Goal: Transaction & Acquisition: Book appointment/travel/reservation

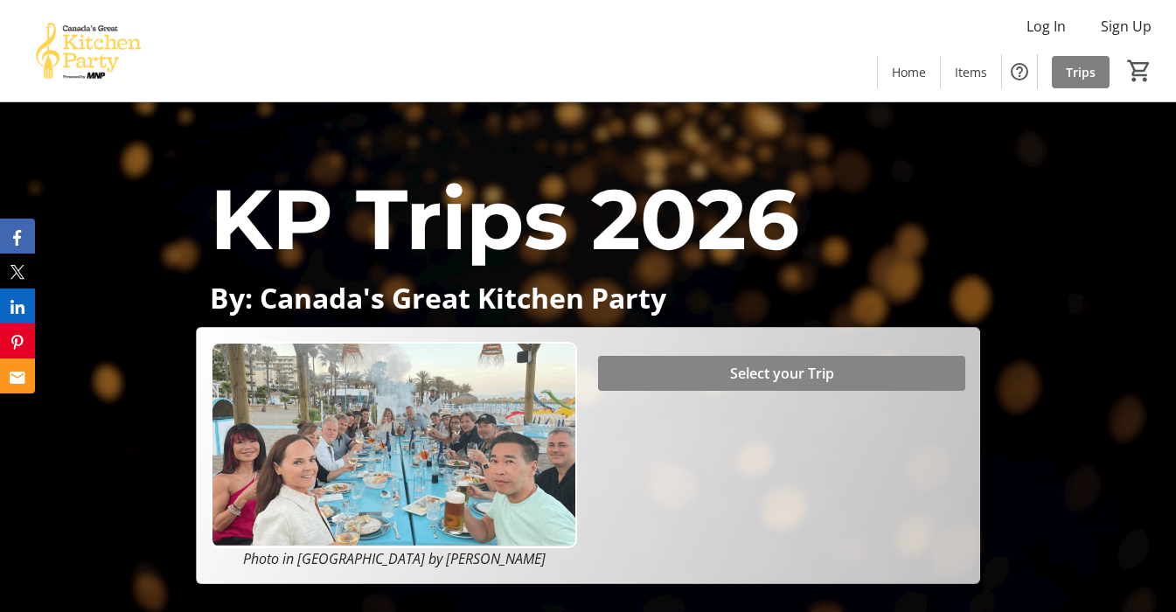
click at [734, 371] on span "Select your Trip" at bounding box center [782, 373] width 104 height 21
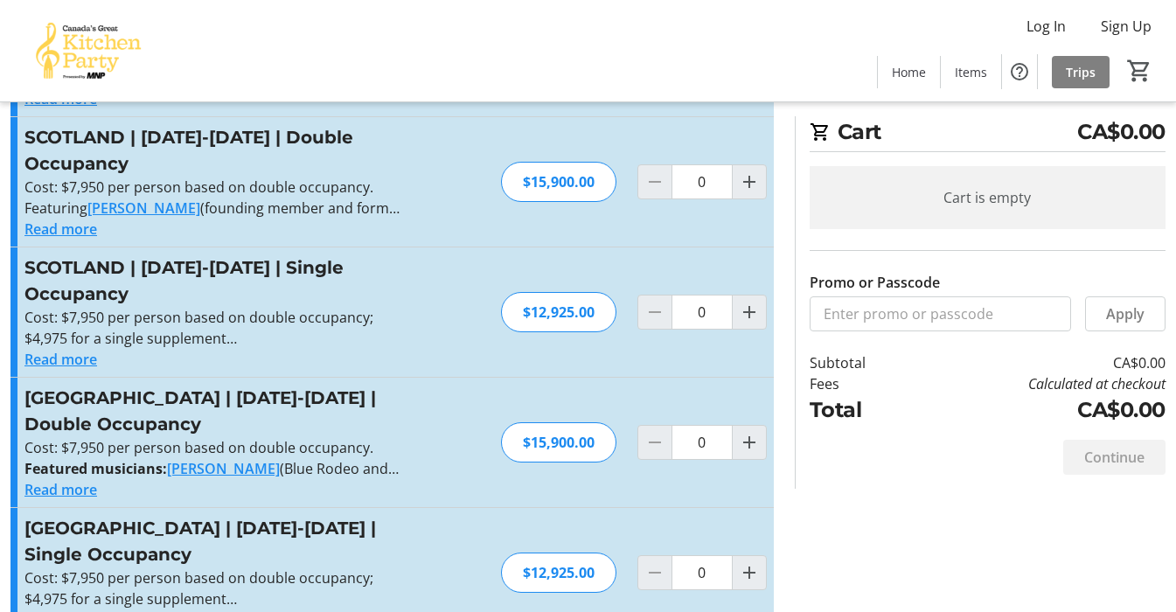
scroll to position [552, 0]
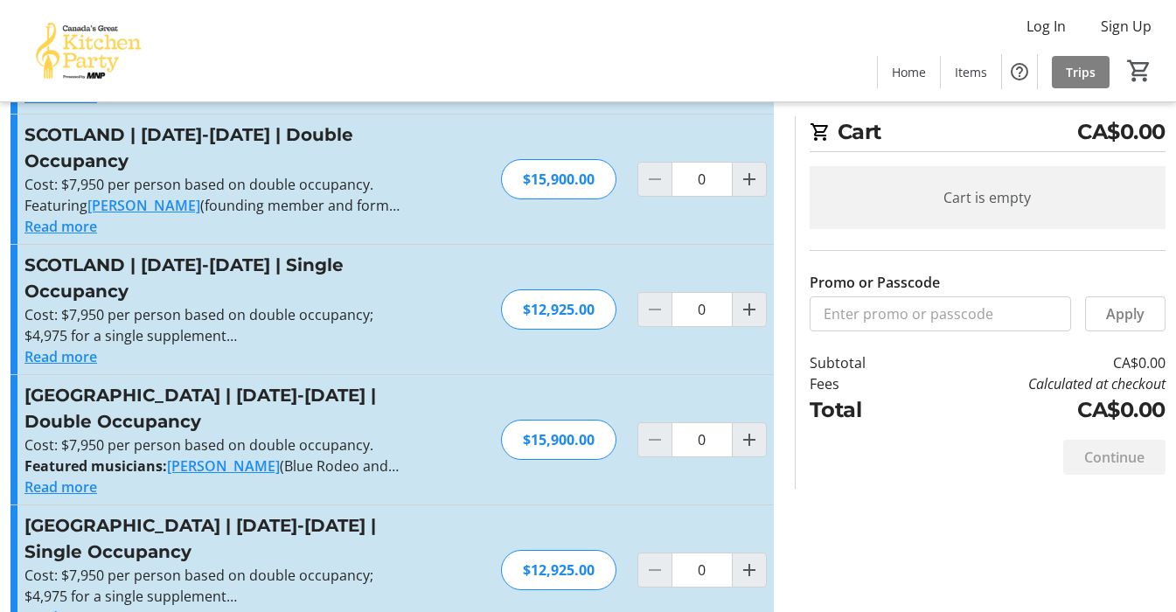
click at [414, 375] on div "SPAIN | May 12-19, 2026 | Double Occupancy Cost: $7,950 per person based on dou…" at bounding box center [391, 439] width 763 height 129
click at [742, 429] on mat-icon "Increment by one" at bounding box center [749, 439] width 21 height 21
type input "1"
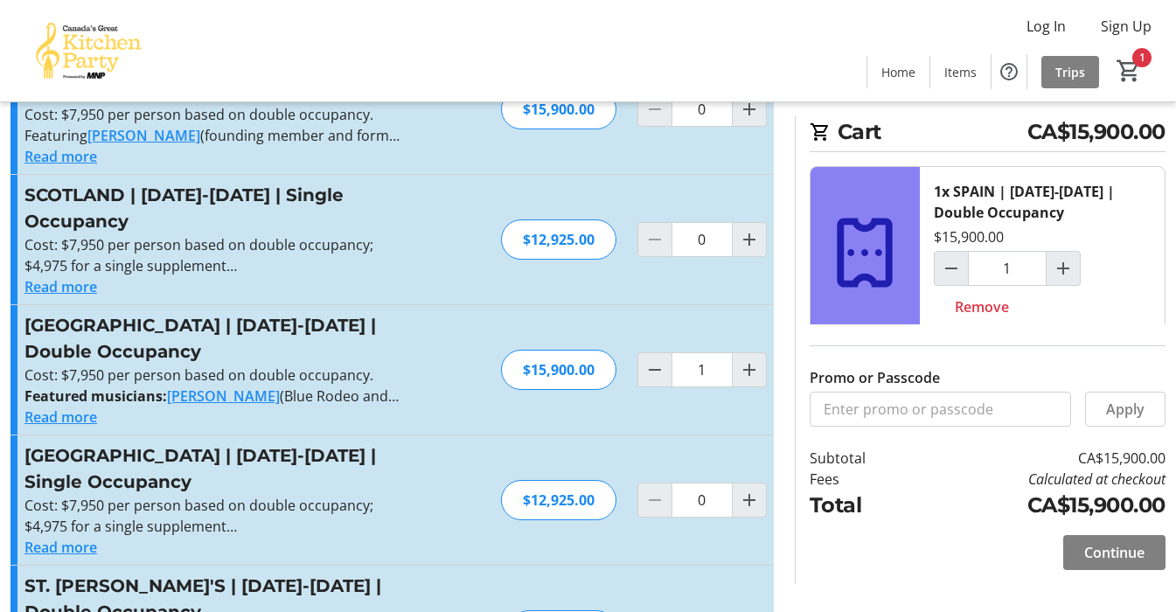
scroll to position [630, 0]
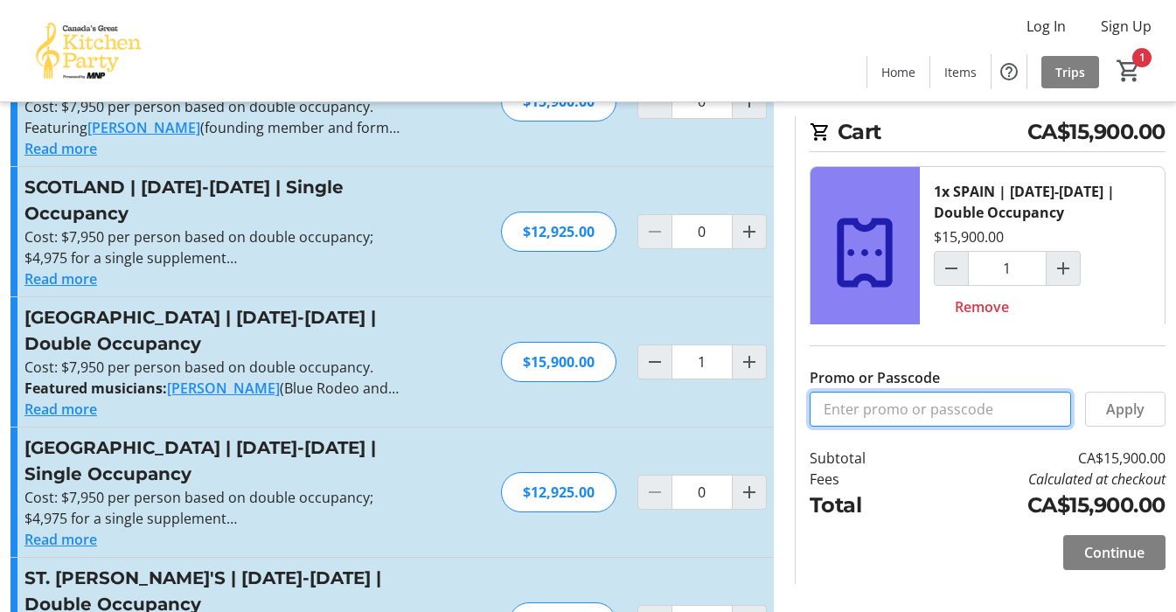
click at [856, 413] on input "Promo or Passcode" at bounding box center [940, 409] width 261 height 35
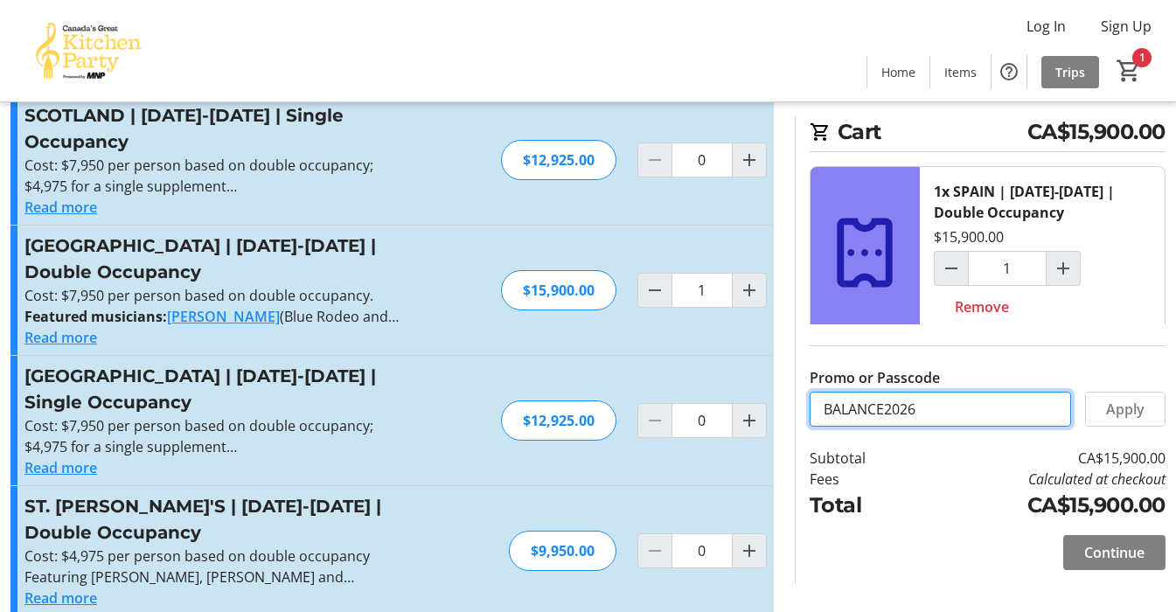
scroll to position [708, 0]
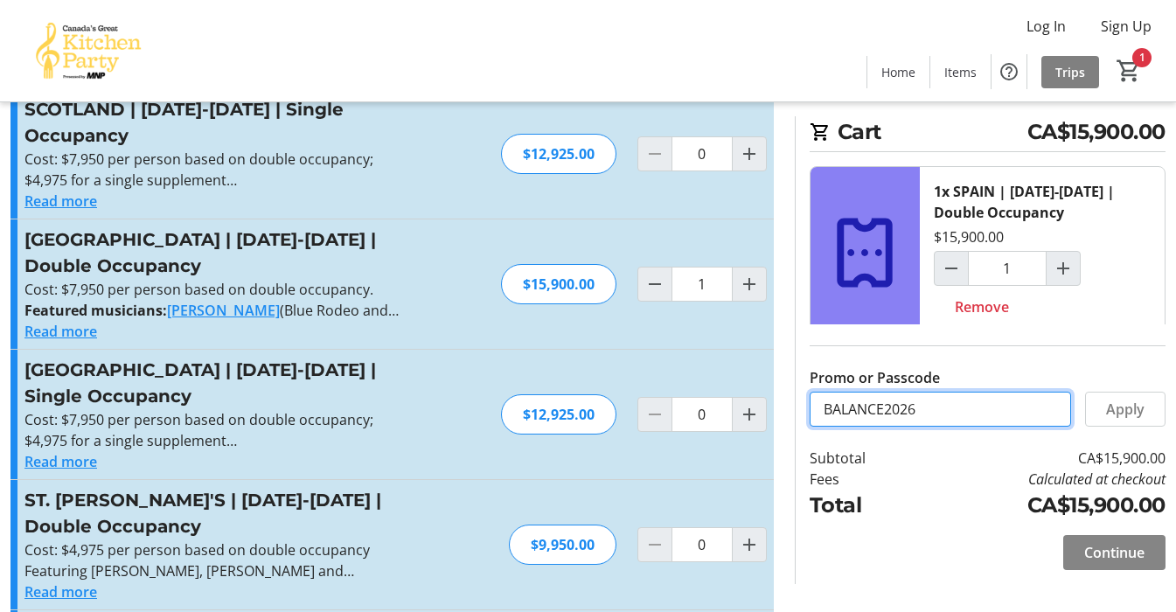
type input "BALANCE2026"
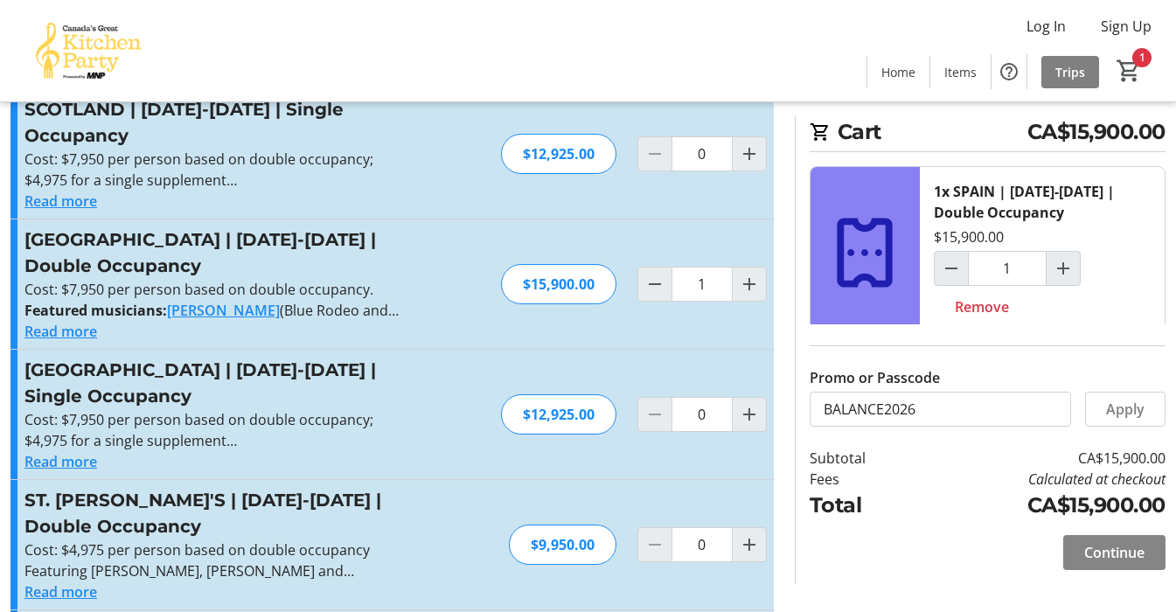
click at [1116, 551] on span "Continue" at bounding box center [1114, 552] width 60 height 21
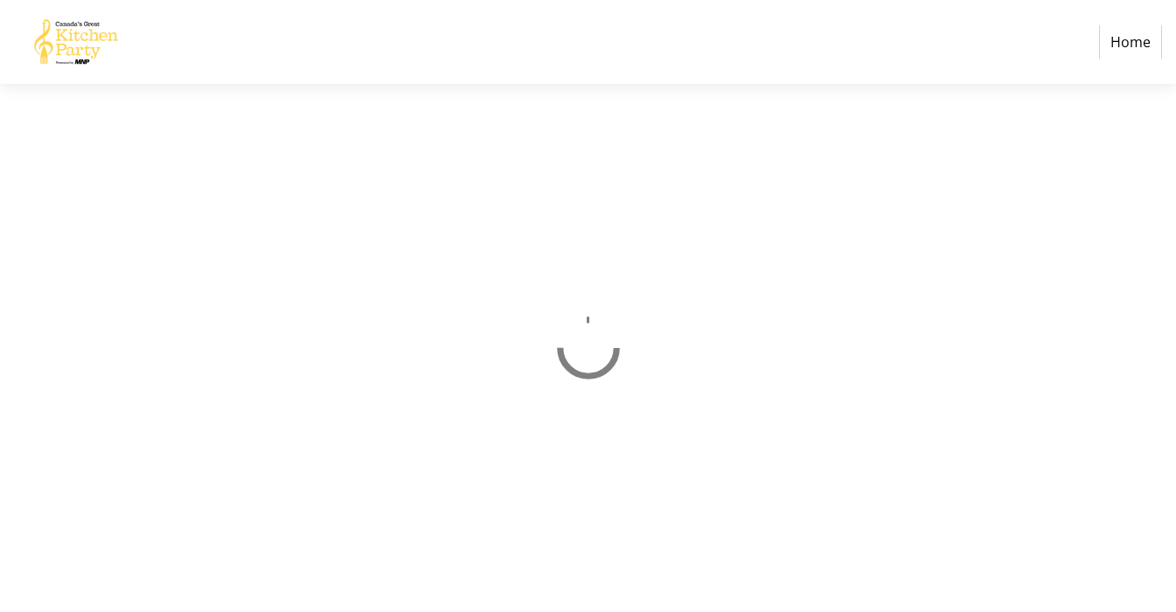
select select "CA"
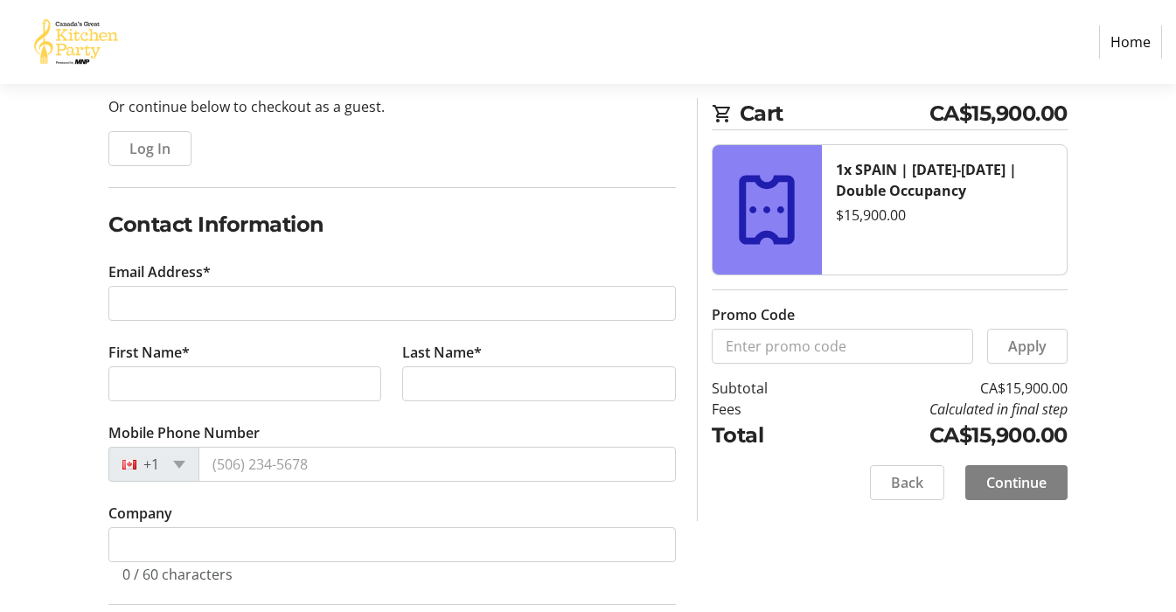
scroll to position [179, 0]
click at [835, 351] on input "Promo Code" at bounding box center [842, 346] width 261 height 35
type input "Balance2026"
click at [1030, 346] on span "Apply" at bounding box center [1027, 346] width 38 height 21
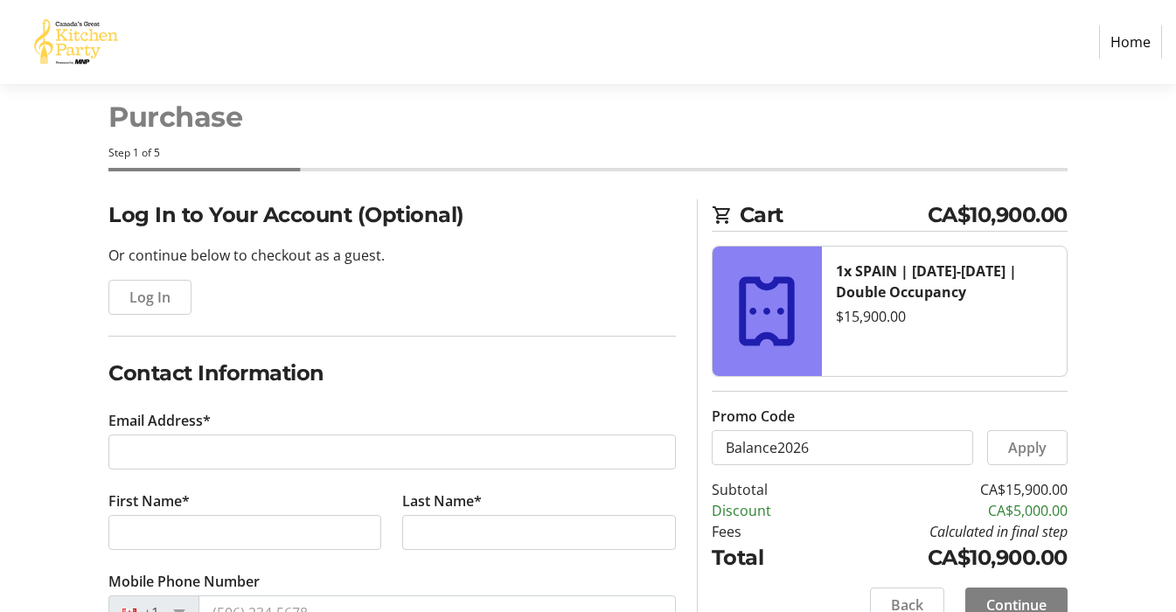
scroll to position [21, 0]
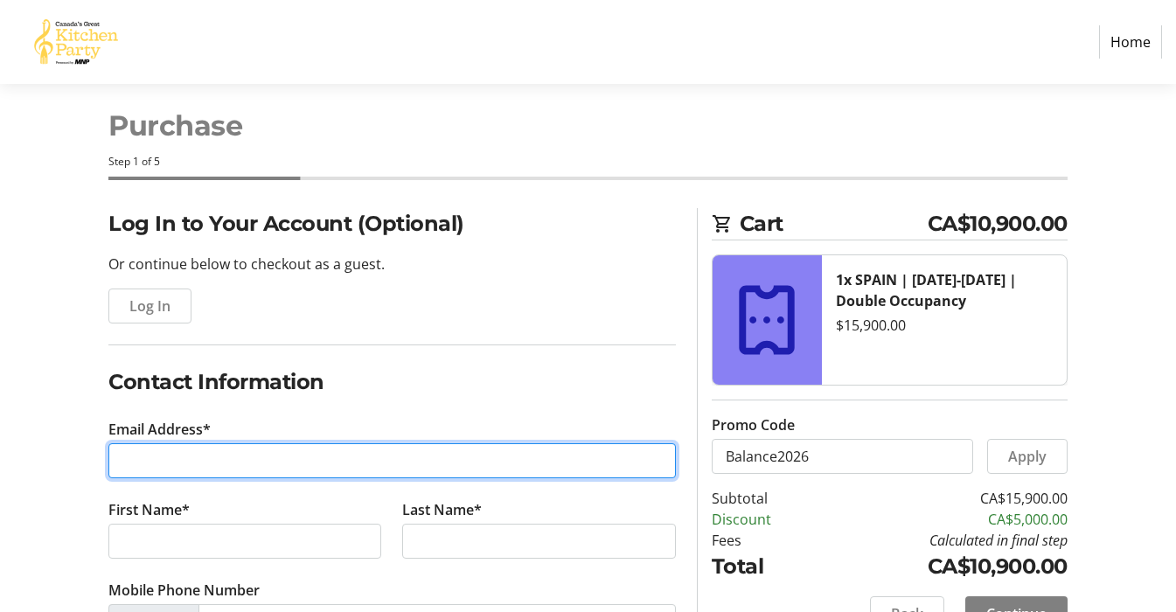
type input "[EMAIL_ADDRESS][PERSON_NAME][DOMAIN_NAME]"
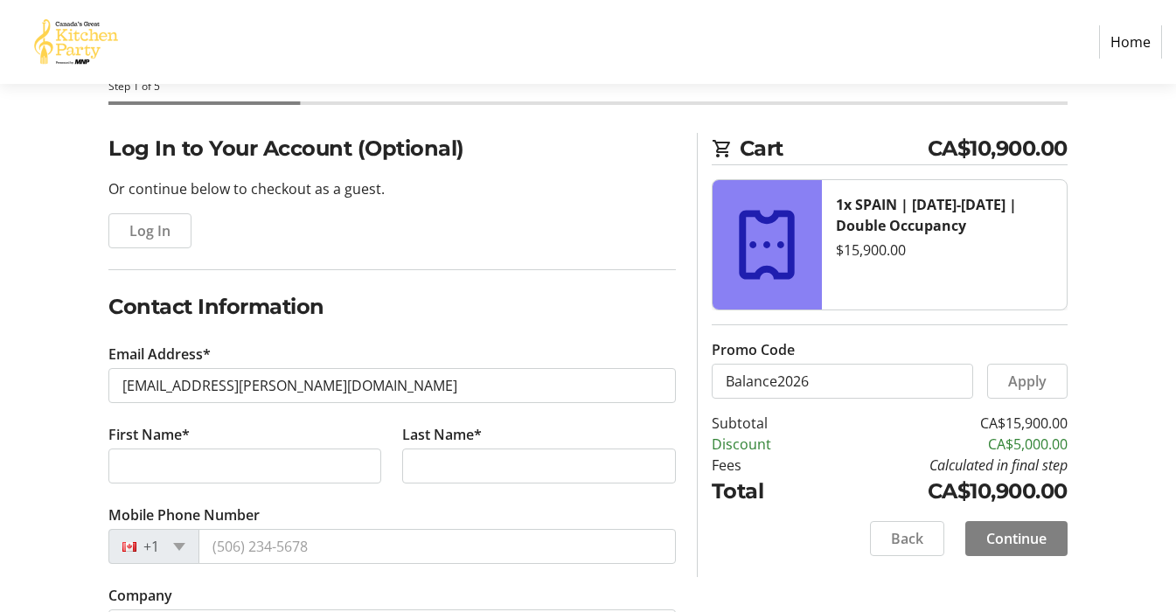
scroll to position [101, 0]
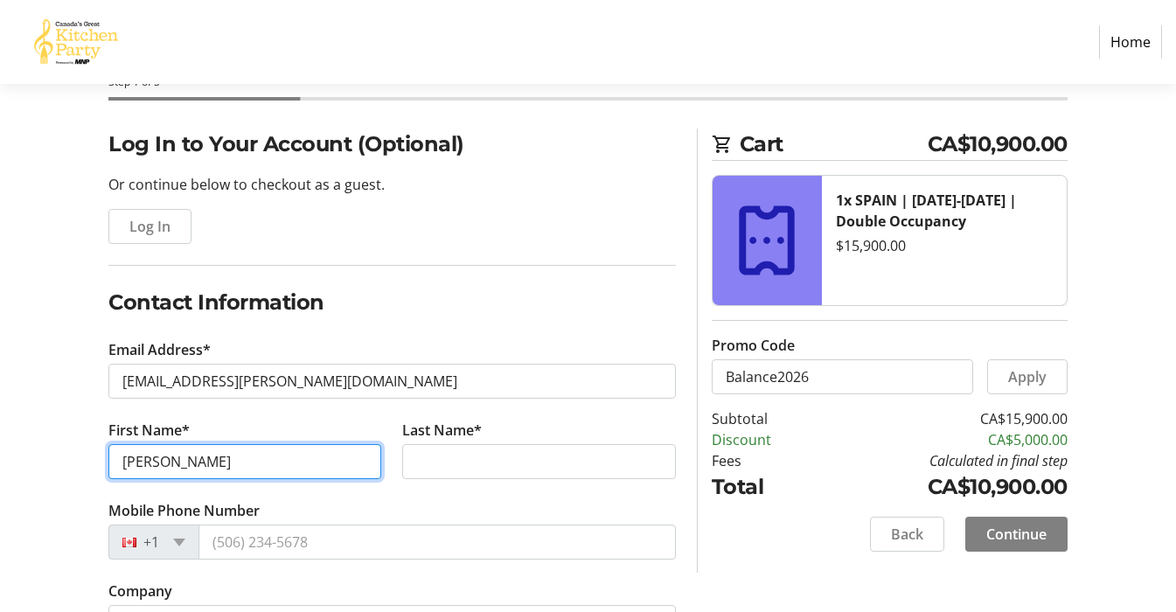
type input "[PERSON_NAME]"
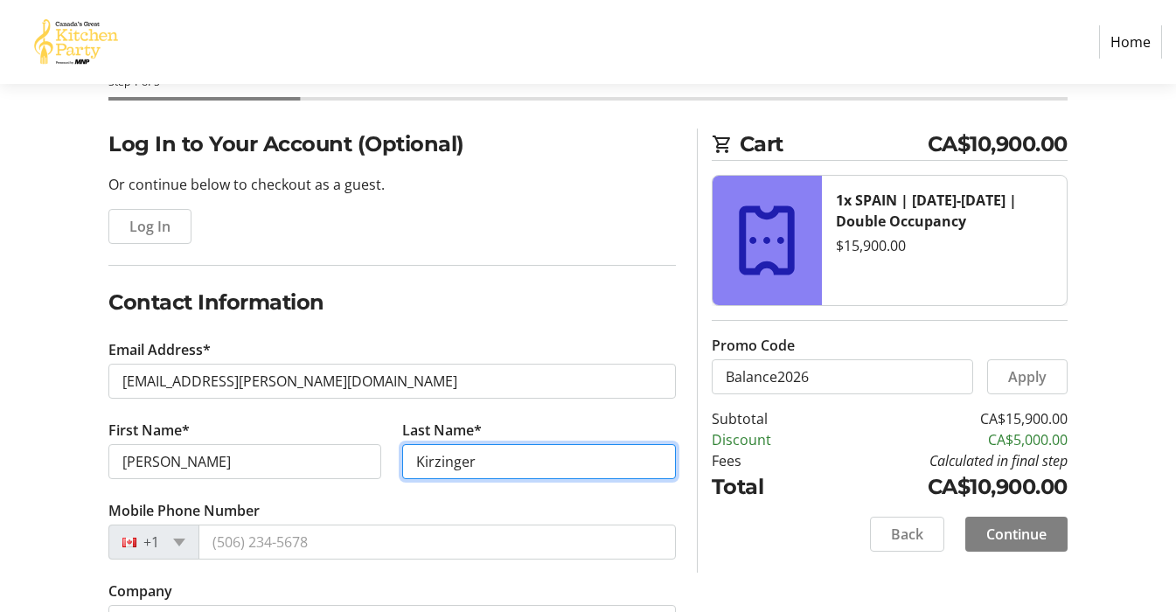
type input "Kirzinger"
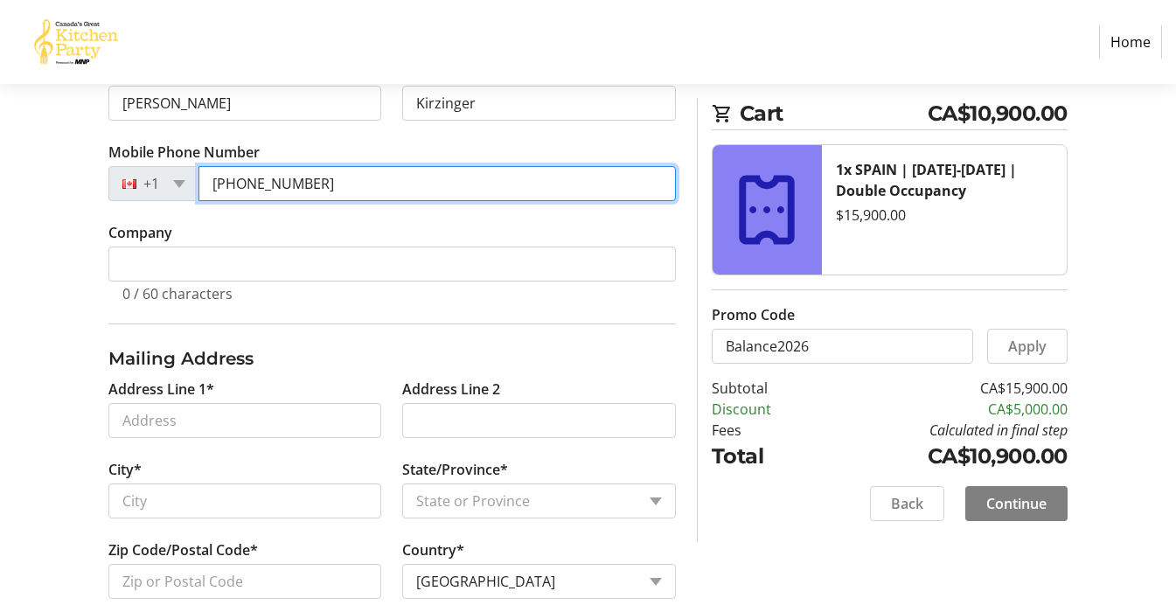
scroll to position [464, 0]
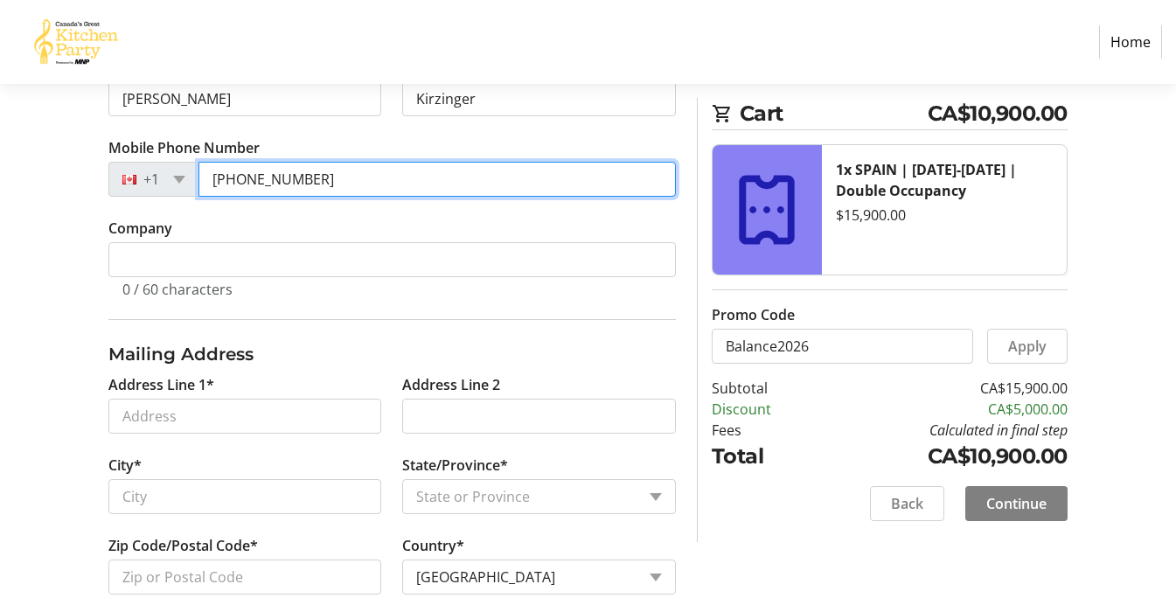
type input "[PHONE_NUMBER]"
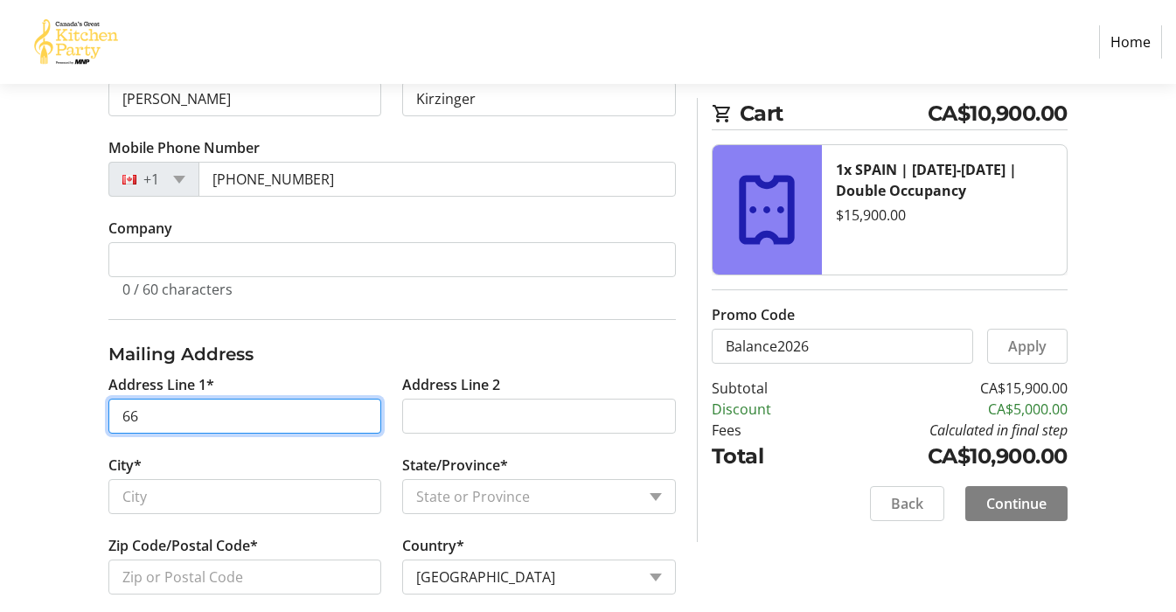
type input "661"
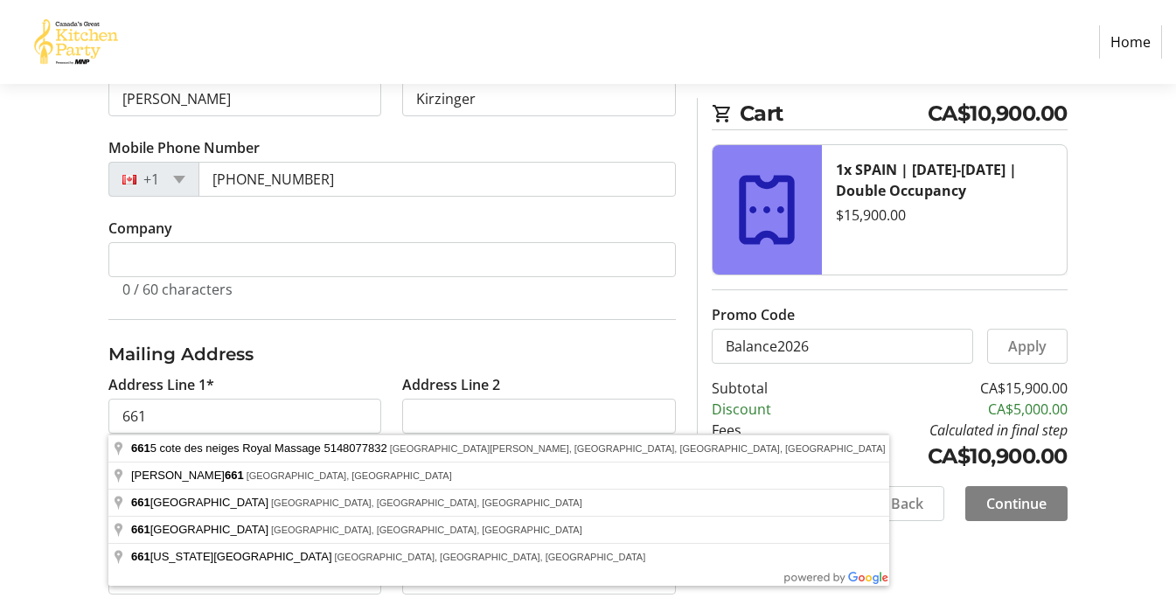
type input "6615 cote des neiges Royal Massage 5148077832, [GEOGRAPHIC_DATA][PERSON_NAME], …"
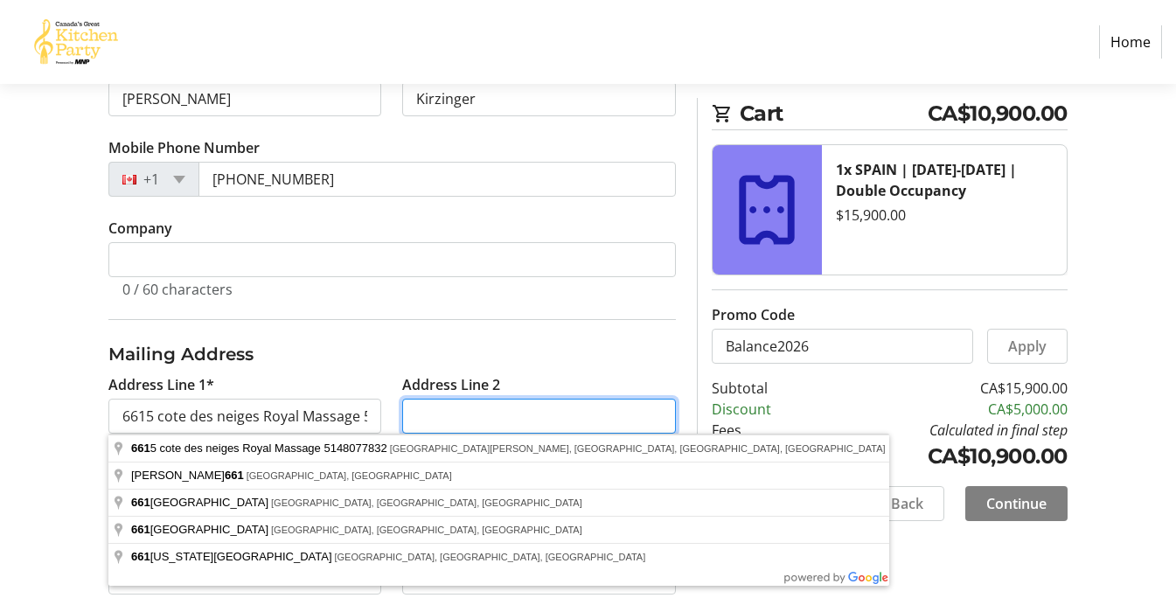
type input "[GEOGRAPHIC_DATA]"
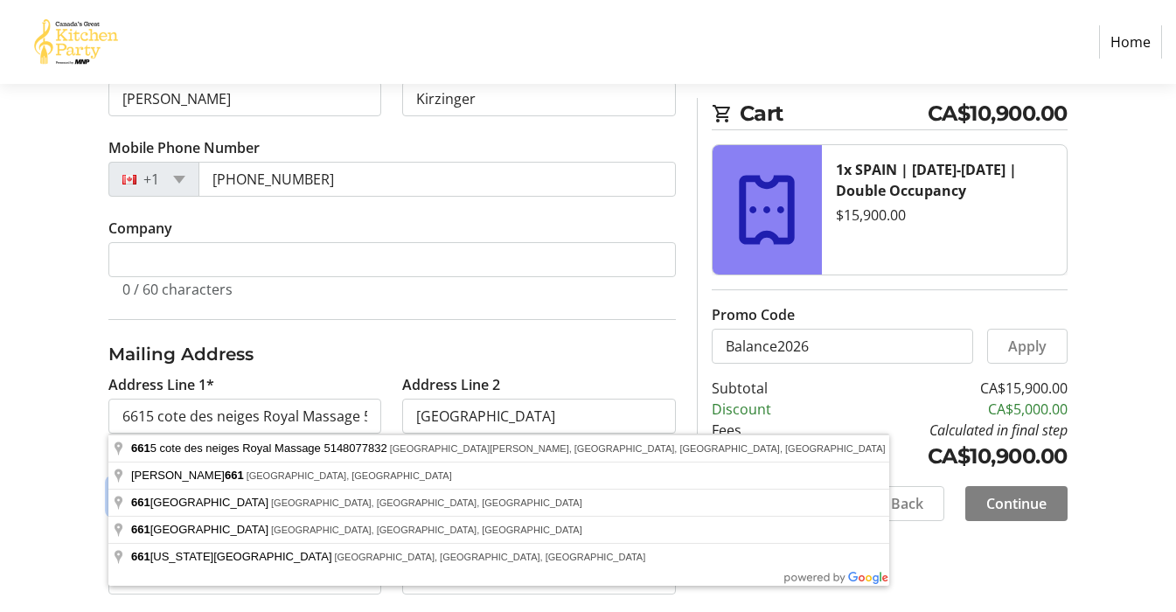
type input "Victoria"
select select "BC"
type input "V8S 5C6"
type input "[STREET_ADDRESS][PERSON_NAME]"
type input "[GEOGRAPHIC_DATA]"
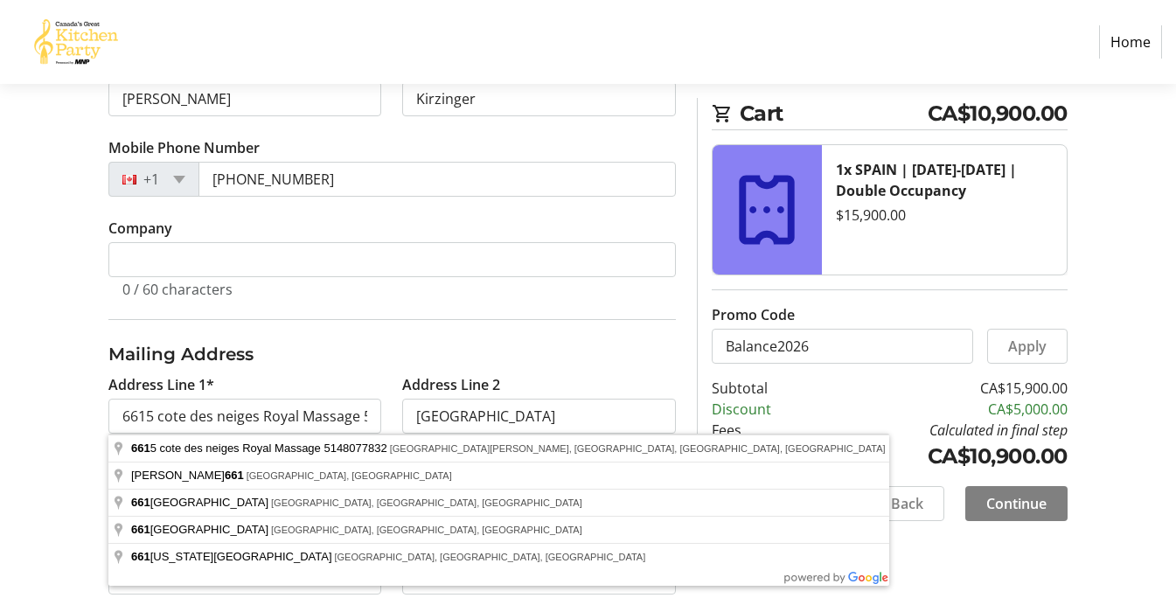
select select "QC"
type input "H3S 2B3"
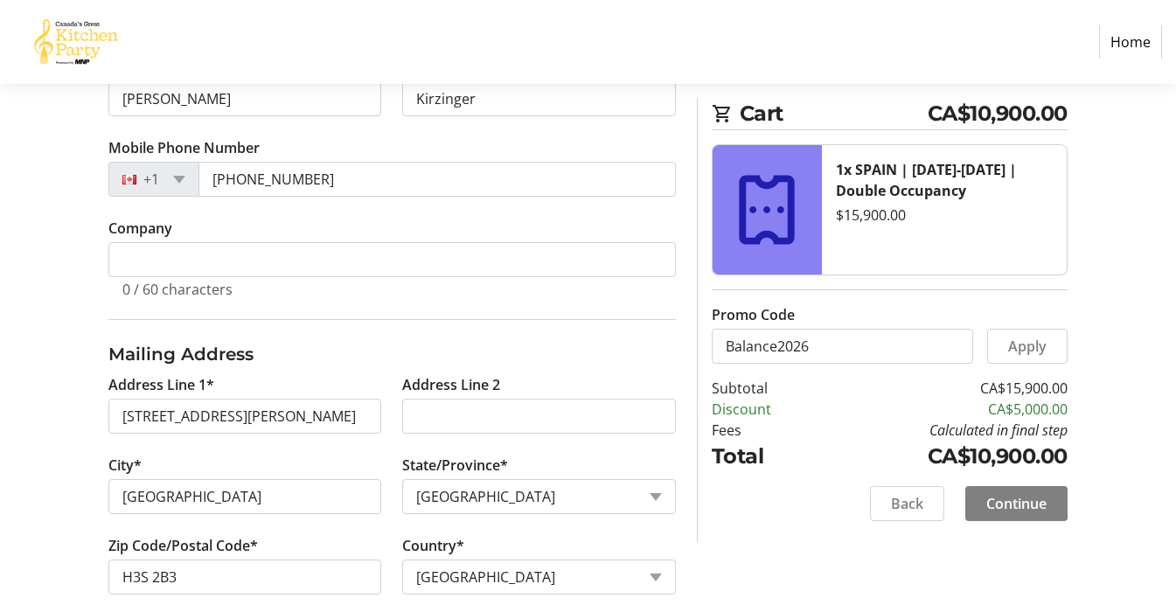
drag, startPoint x: 114, startPoint y: 417, endPoint x: 403, endPoint y: 420, distance: 289.5
click at [403, 420] on div "Address Line 1* 6615 Chemin de la Côte-des-Neiges Address Line 2 City* Montréal…" at bounding box center [392, 494] width 589 height 241
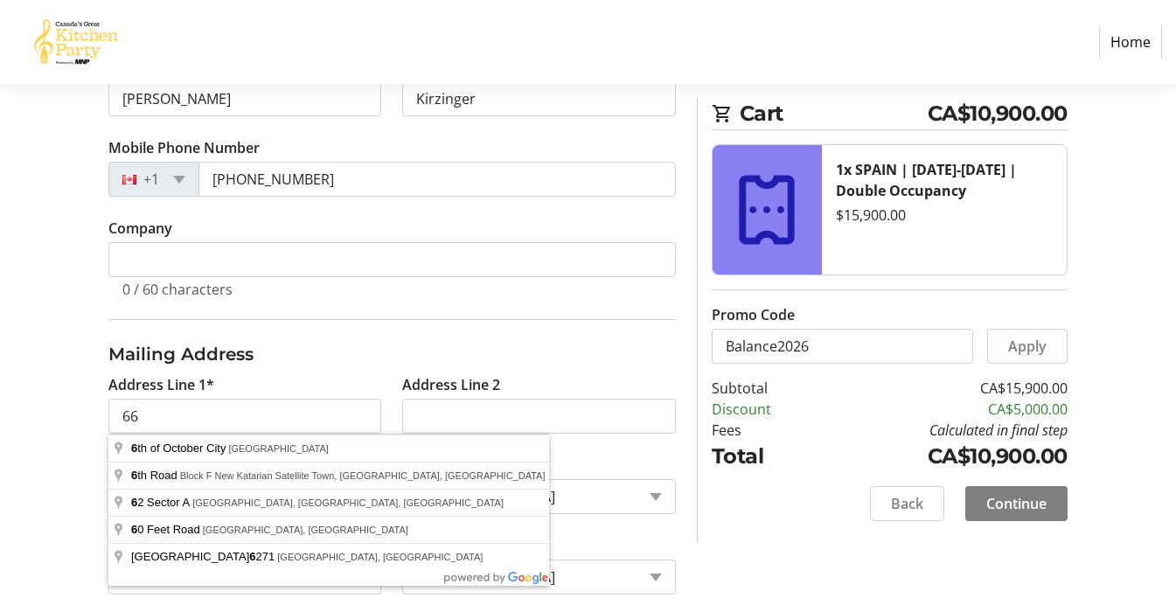
type input "661"
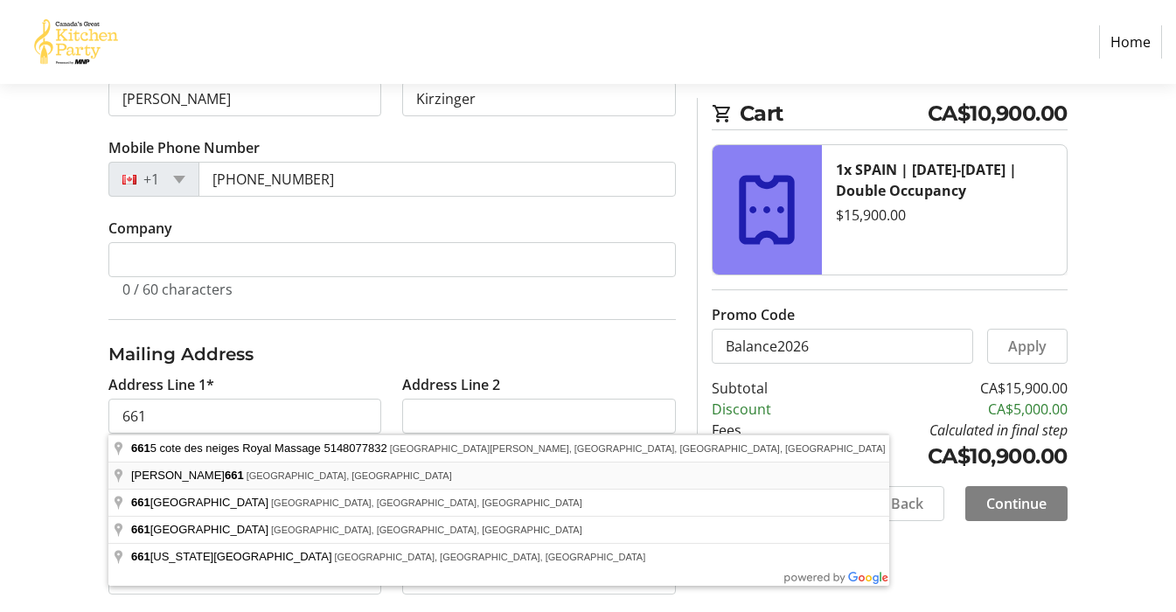
type input "Manuel Antonio Tocornal 661, Santiago, Chile"
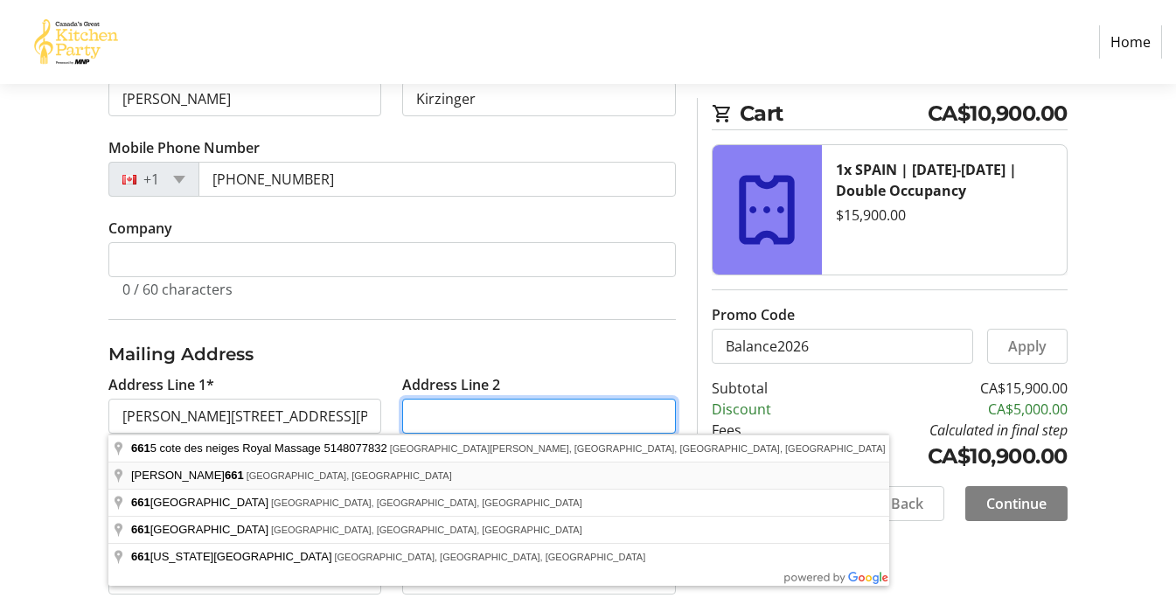
type input "[GEOGRAPHIC_DATA]"
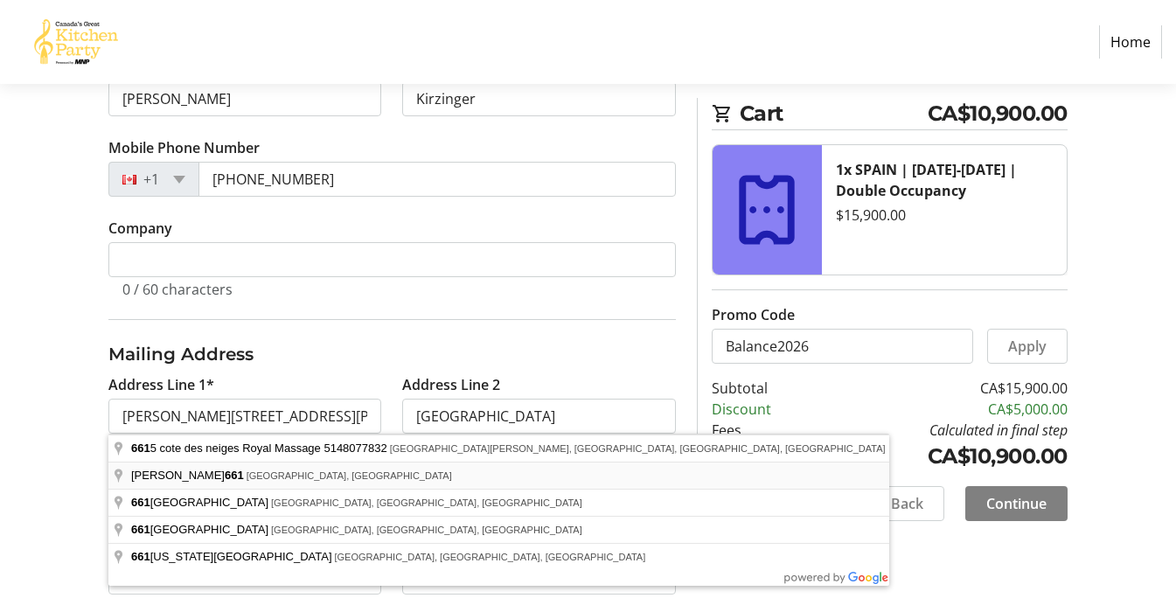
select select "BC"
type input "661 Manuel Antonio Tocornal"
type input "Santiago"
select select
type input "8330499"
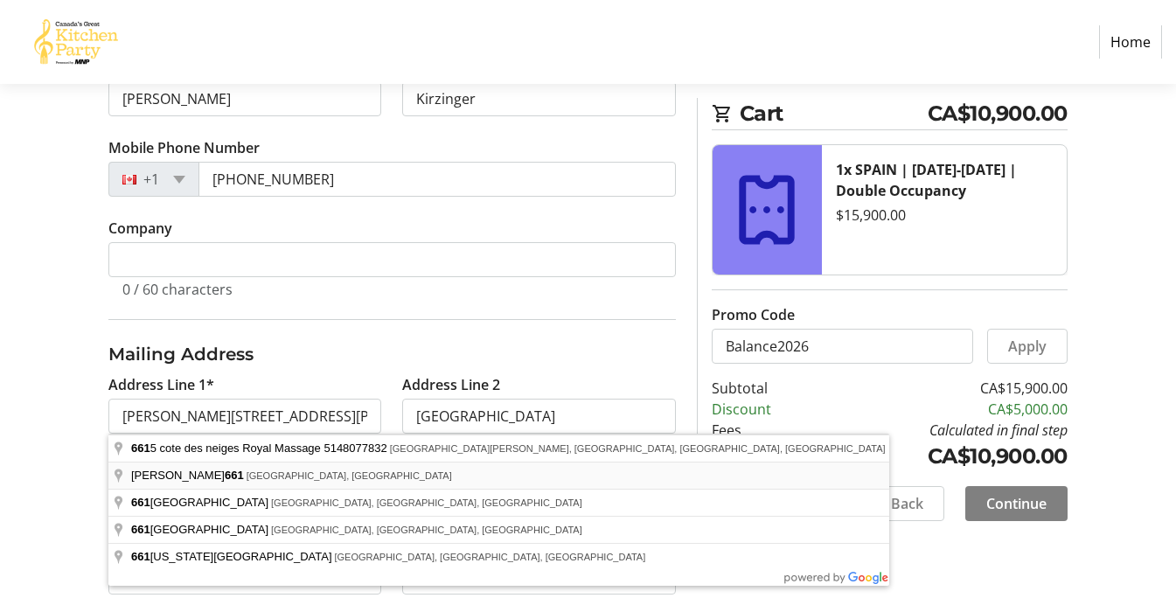
select select "CL"
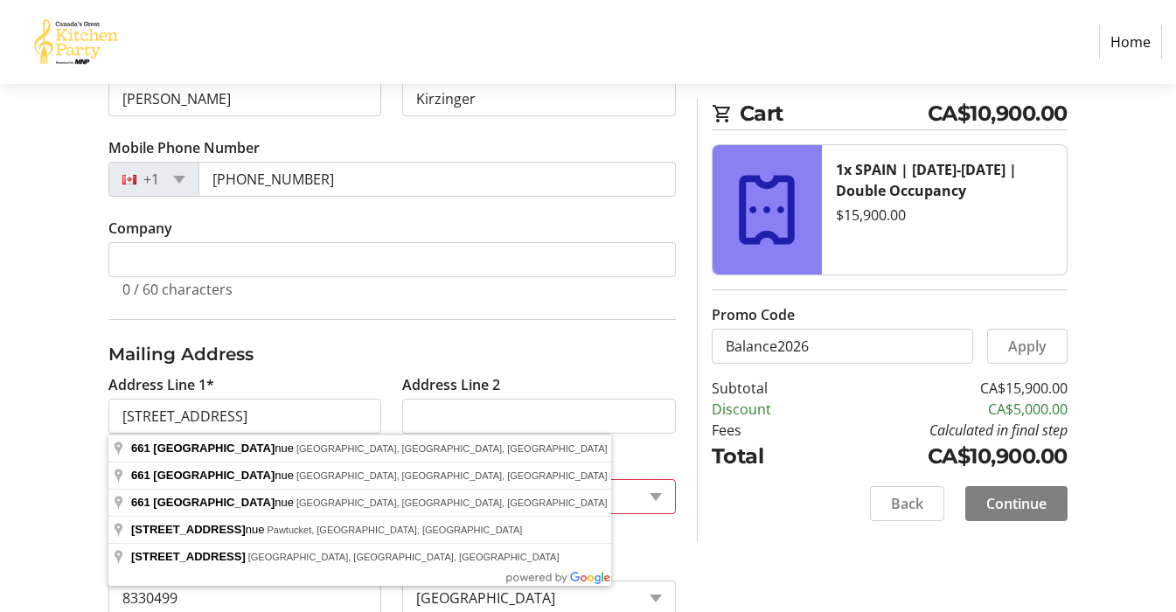
type input "661 Newport Ave"
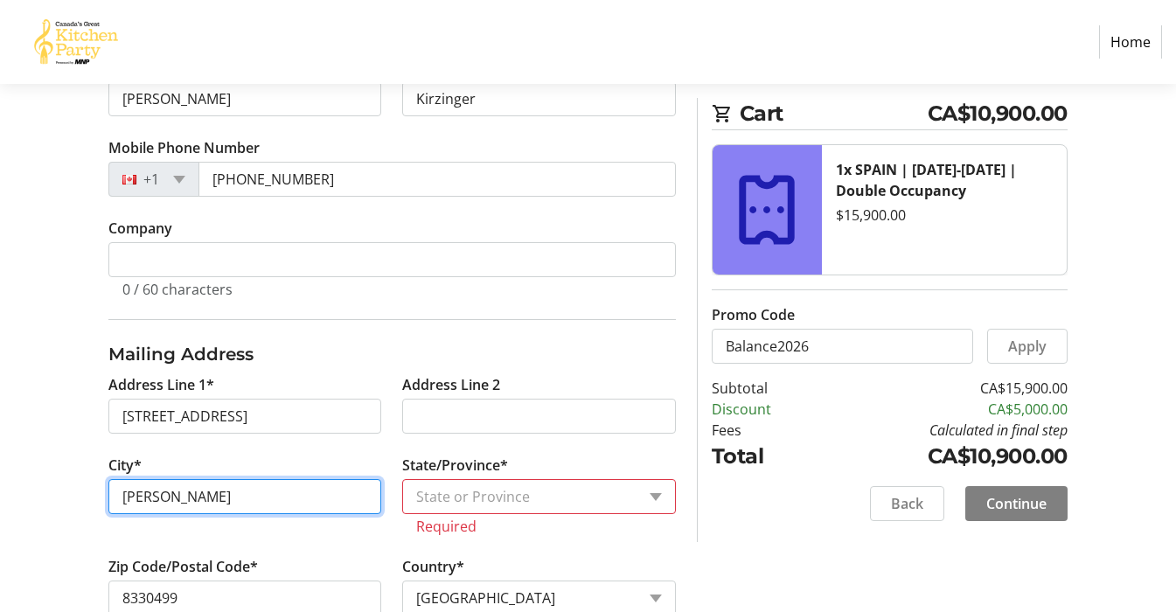
click at [366, 492] on input "Santiago" at bounding box center [244, 496] width 273 height 35
type input "Victoria"
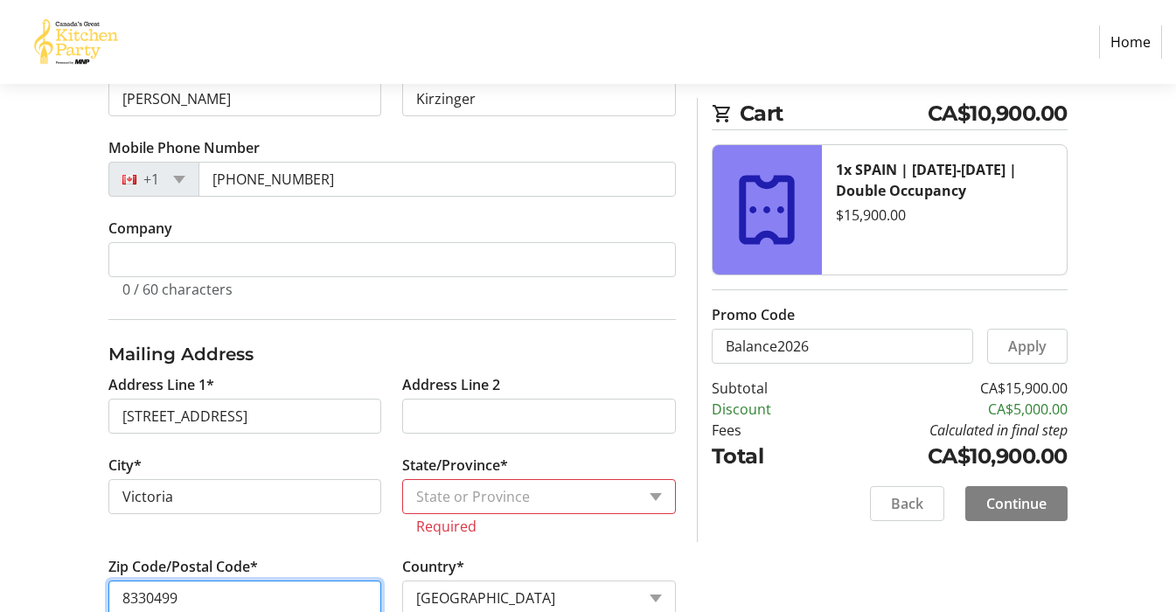
drag, startPoint x: 186, startPoint y: 598, endPoint x: 22, endPoint y: 598, distance: 164.4
type input "V8S 5C6"
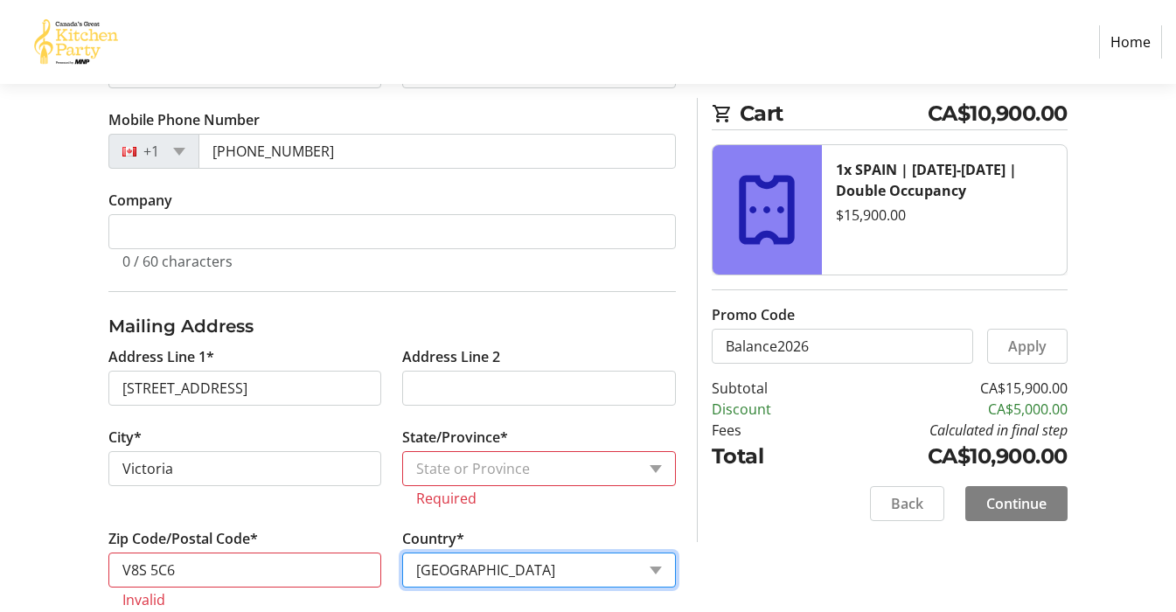
select select "CA"
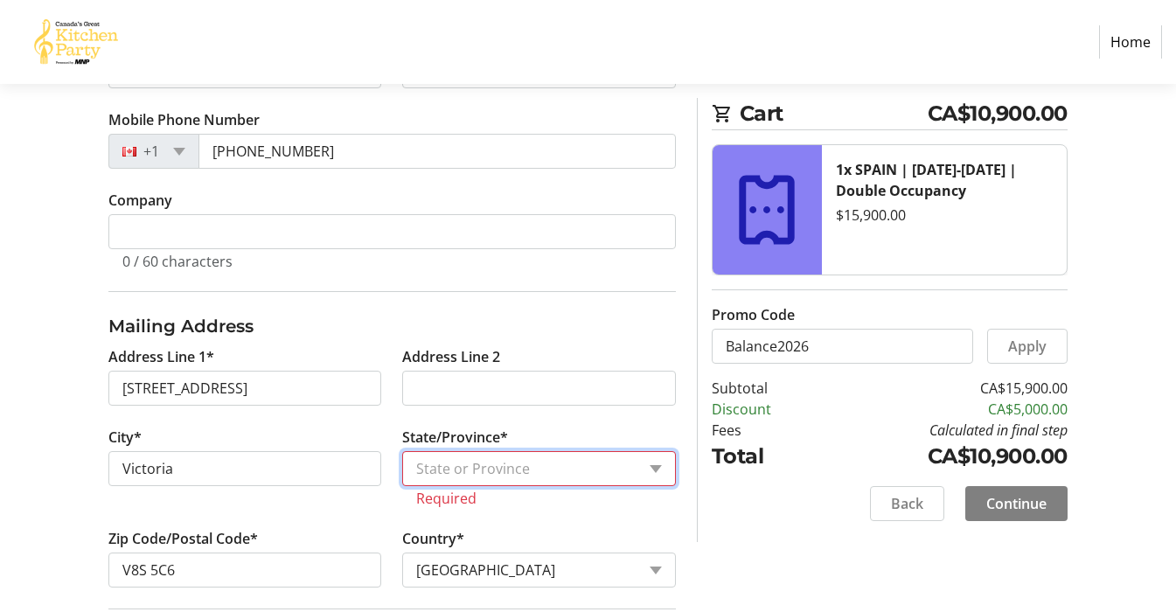
select select "BC"
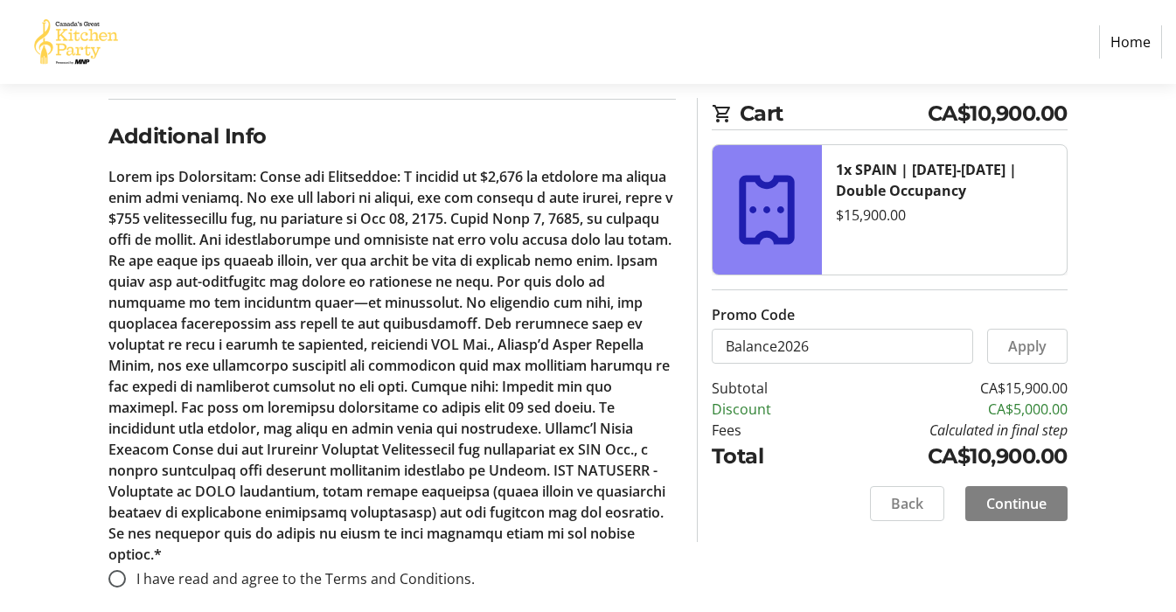
scroll to position [979, 0]
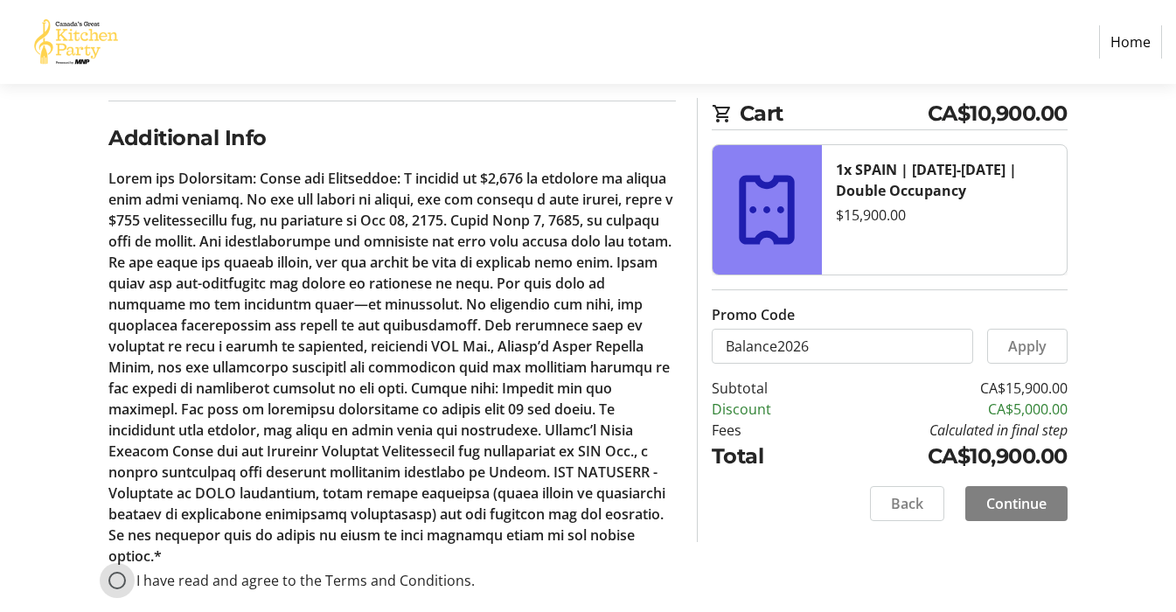
click at [118, 572] on input "I have read and agree to the Terms and Conditions." at bounding box center [116, 580] width 17 height 17
radio input "true"
click at [1017, 501] on span "Continue" at bounding box center [1016, 503] width 60 height 21
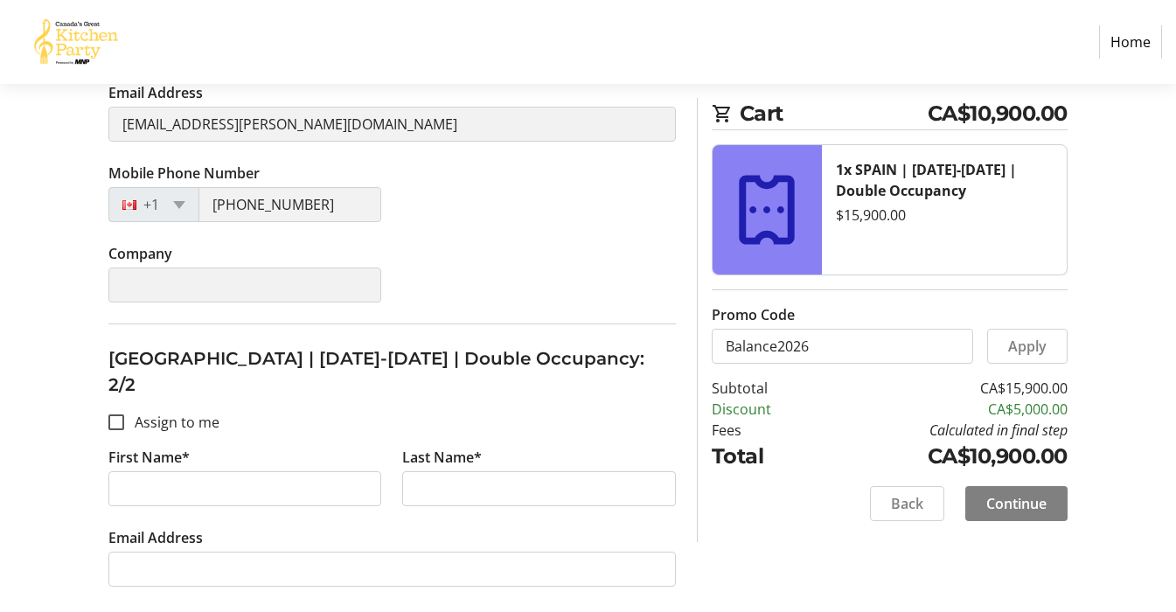
scroll to position [484, 0]
click at [120, 413] on input "Assign to me" at bounding box center [116, 421] width 16 height 16
checkbox input "true"
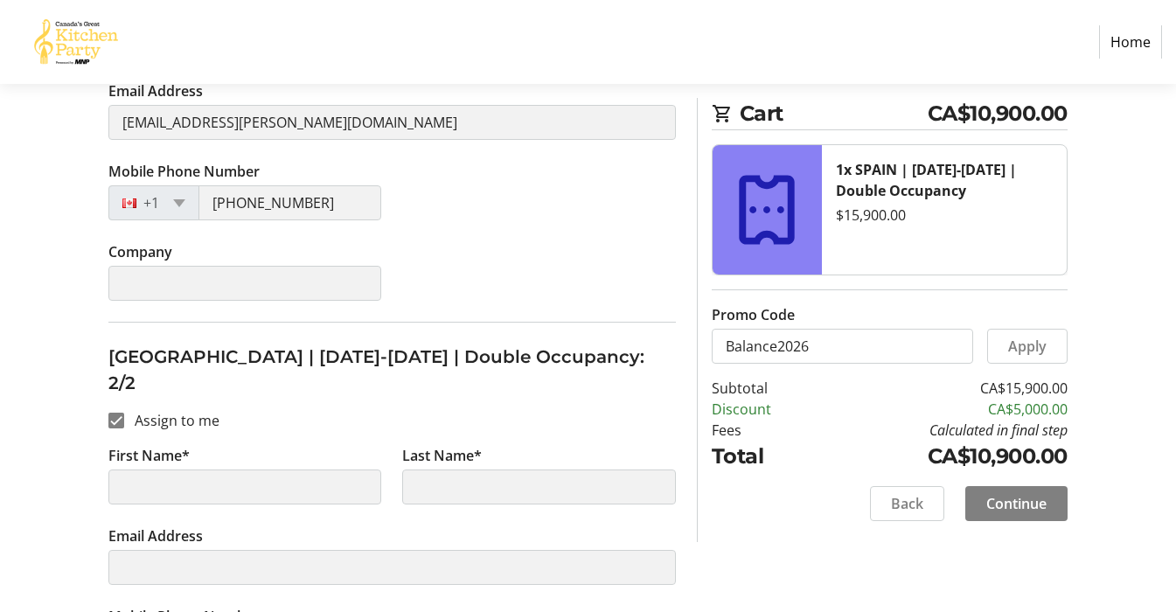
type input "[PERSON_NAME]"
type input "Kirzinger"
type input "[EMAIL_ADDRESS][PERSON_NAME][DOMAIN_NAME]"
type input "[PHONE_NUMBER]"
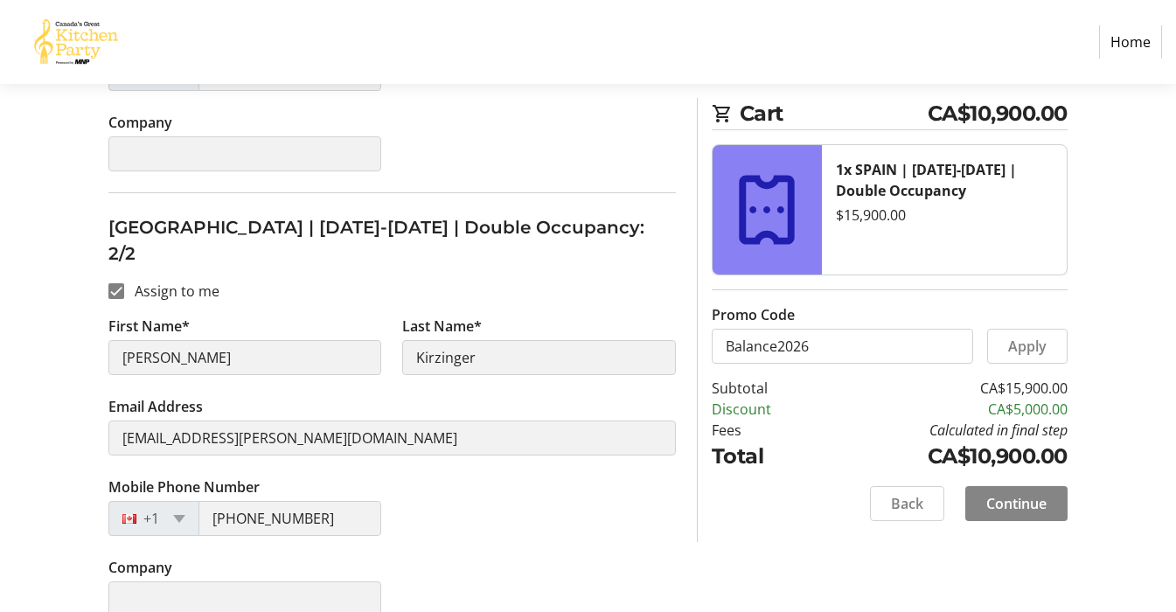
scroll to position [612, 0]
click at [1004, 503] on span "Continue" at bounding box center [1016, 503] width 60 height 21
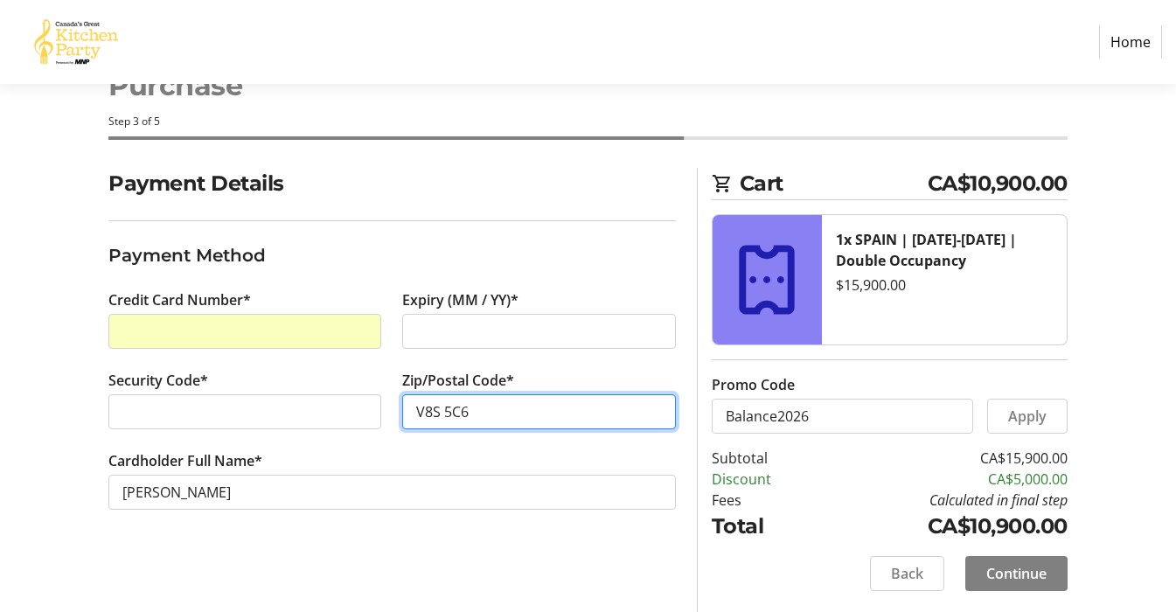
scroll to position [61, 0]
type input "V8S 5C6"
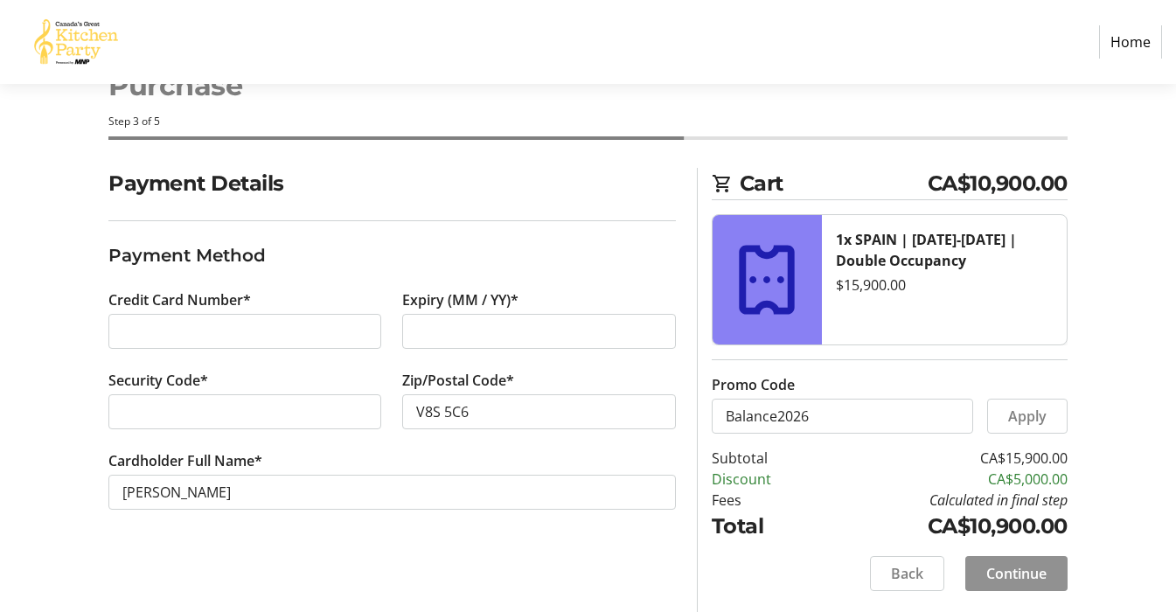
click at [1004, 570] on span "Continue" at bounding box center [1016, 573] width 60 height 21
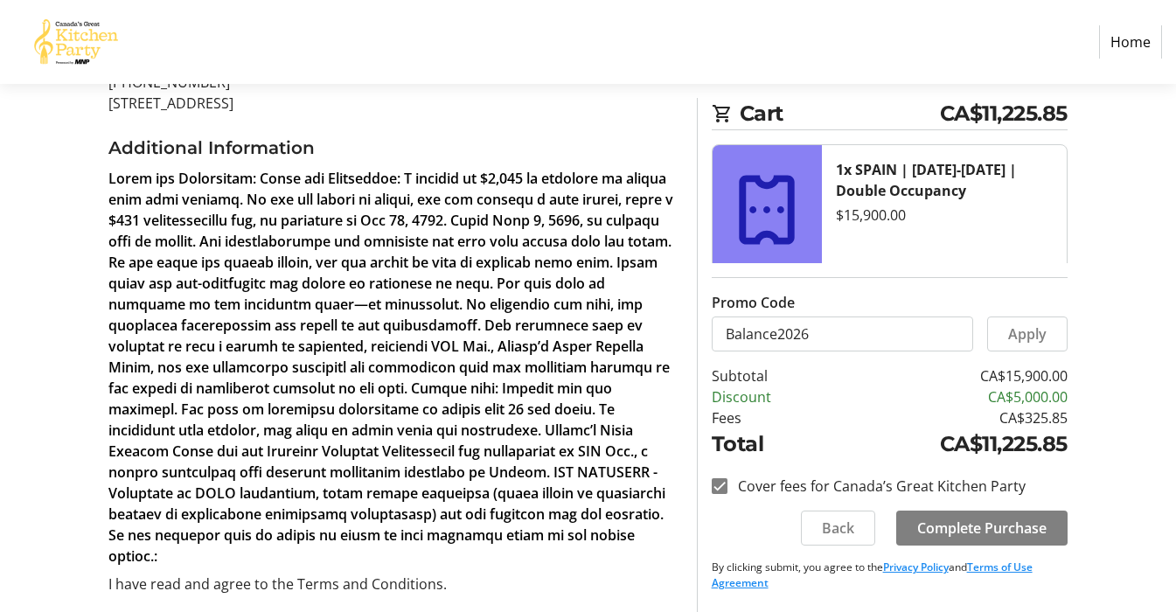
scroll to position [312, 0]
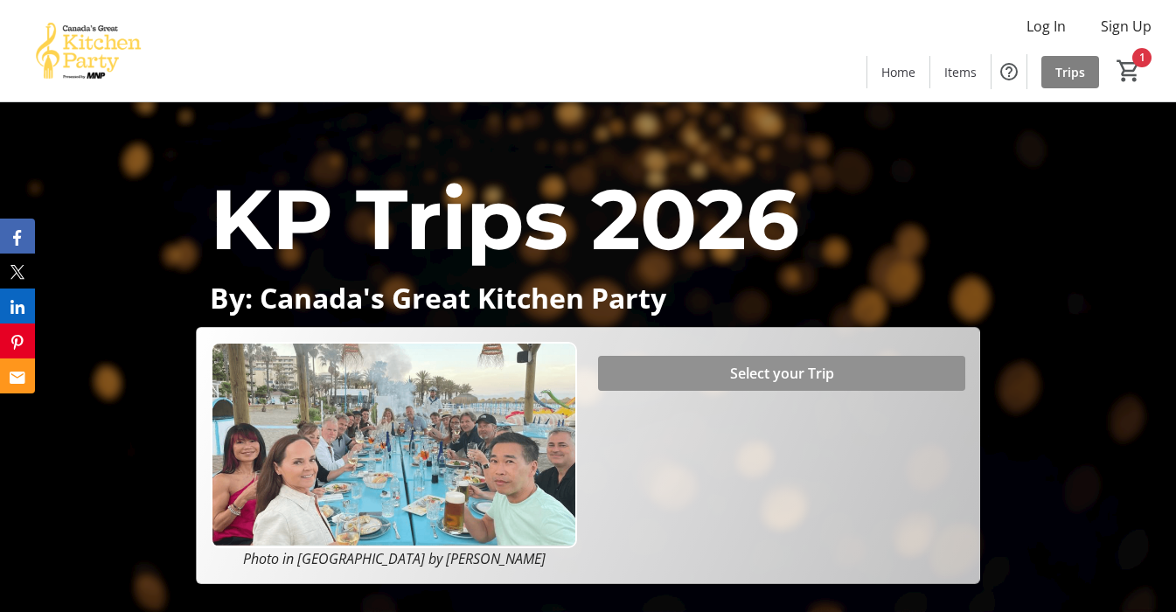
click at [749, 373] on span "Select your Trip" at bounding box center [782, 373] width 104 height 21
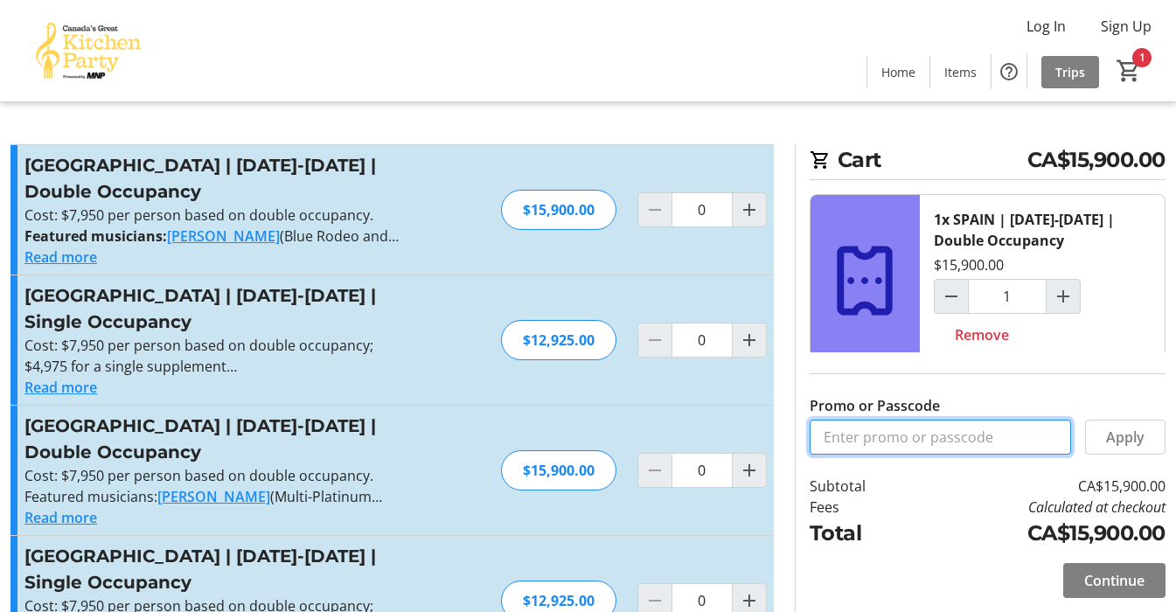
click at [901, 438] on input "Promo or Passcode" at bounding box center [940, 437] width 261 height 35
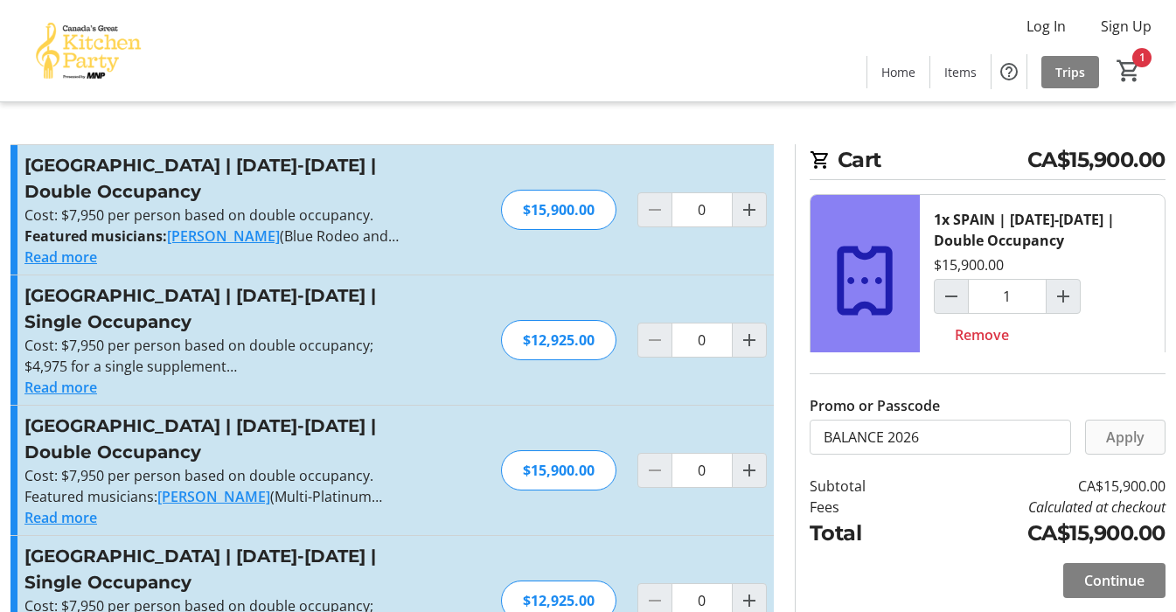
click at [1124, 435] on span "Apply" at bounding box center [1125, 437] width 38 height 21
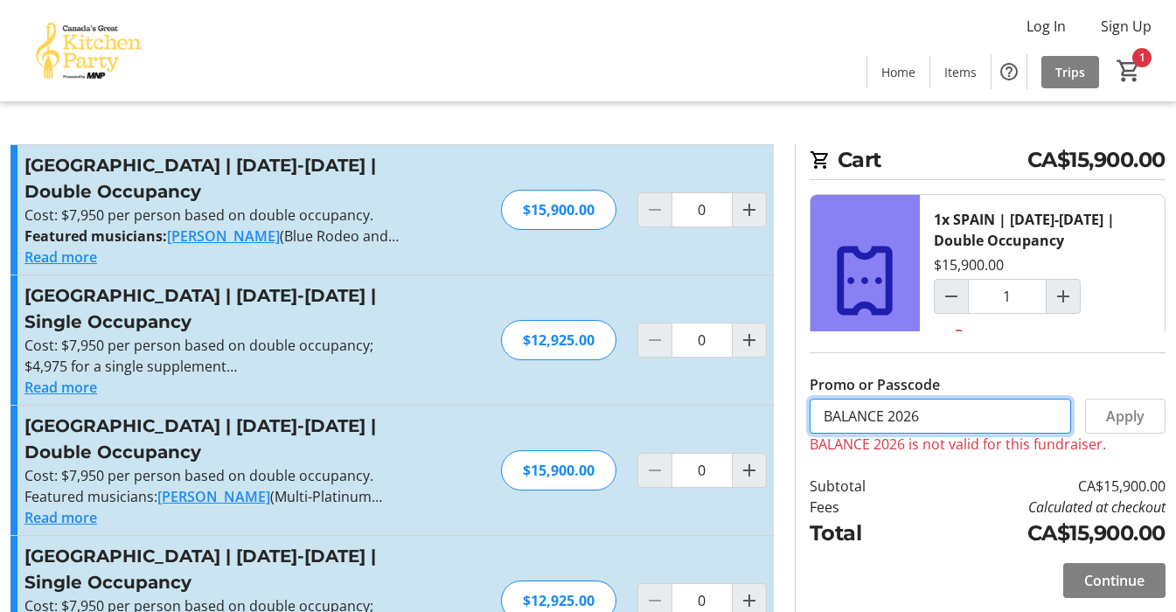
click at [889, 417] on input "BALANCE 2026" at bounding box center [940, 416] width 261 height 35
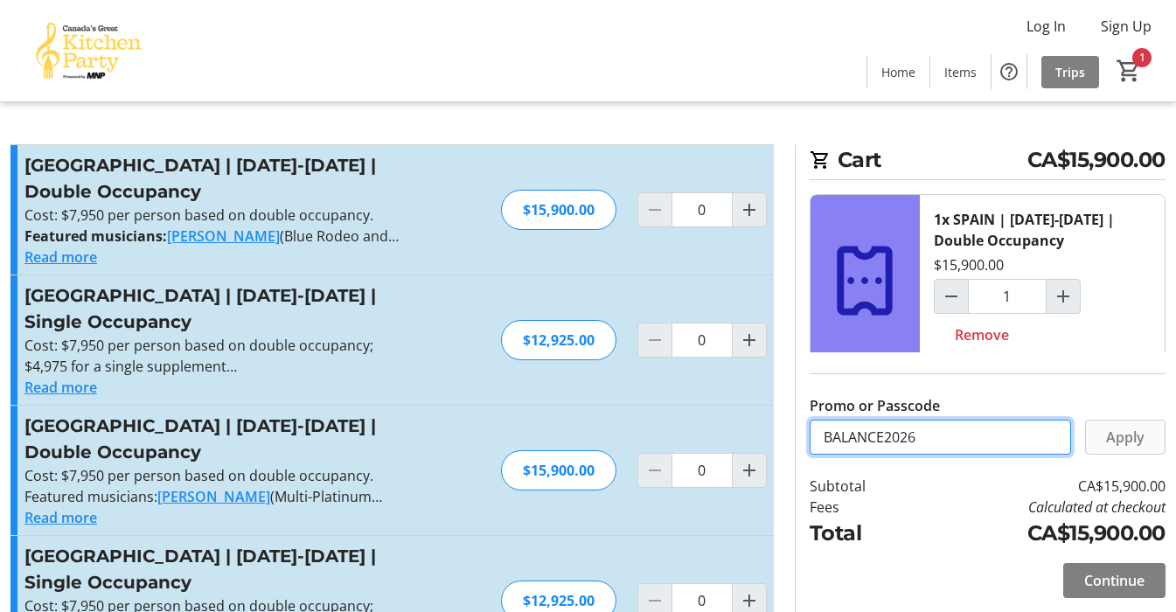
type input "BALANCE2026"
click at [1125, 445] on span "Apply" at bounding box center [1125, 437] width 38 height 21
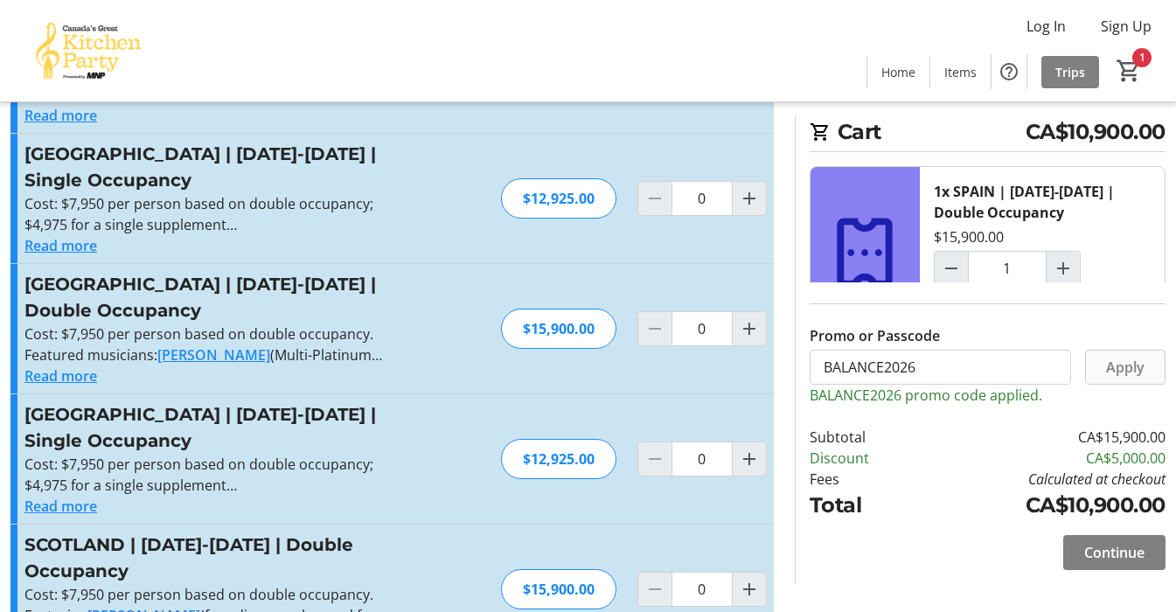
scroll to position [150, 0]
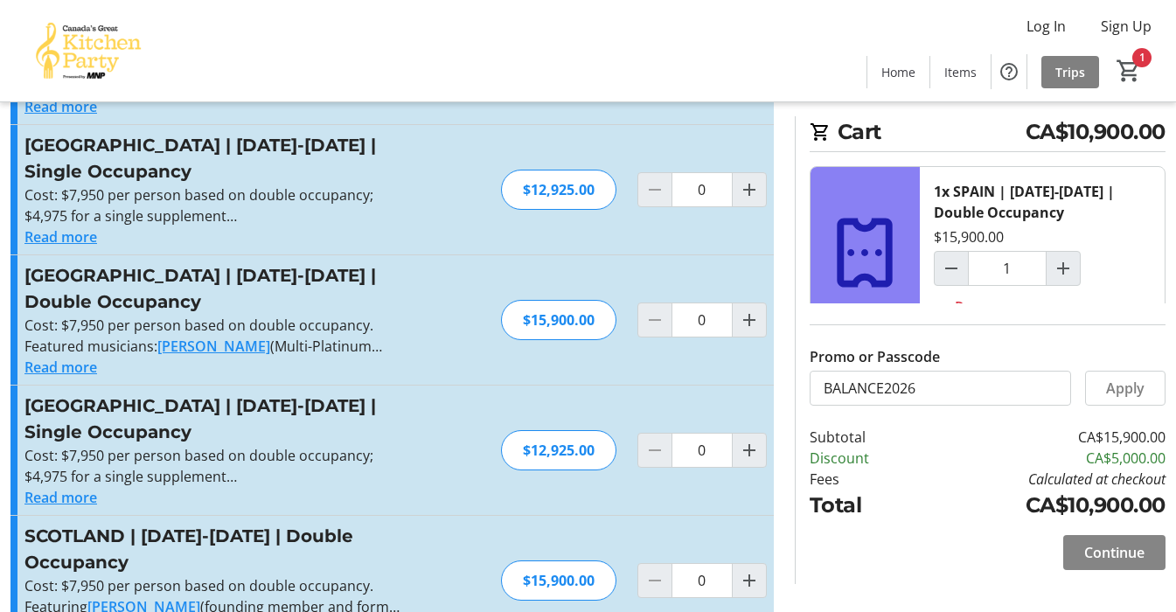
click at [1104, 557] on span "Continue" at bounding box center [1114, 552] width 60 height 21
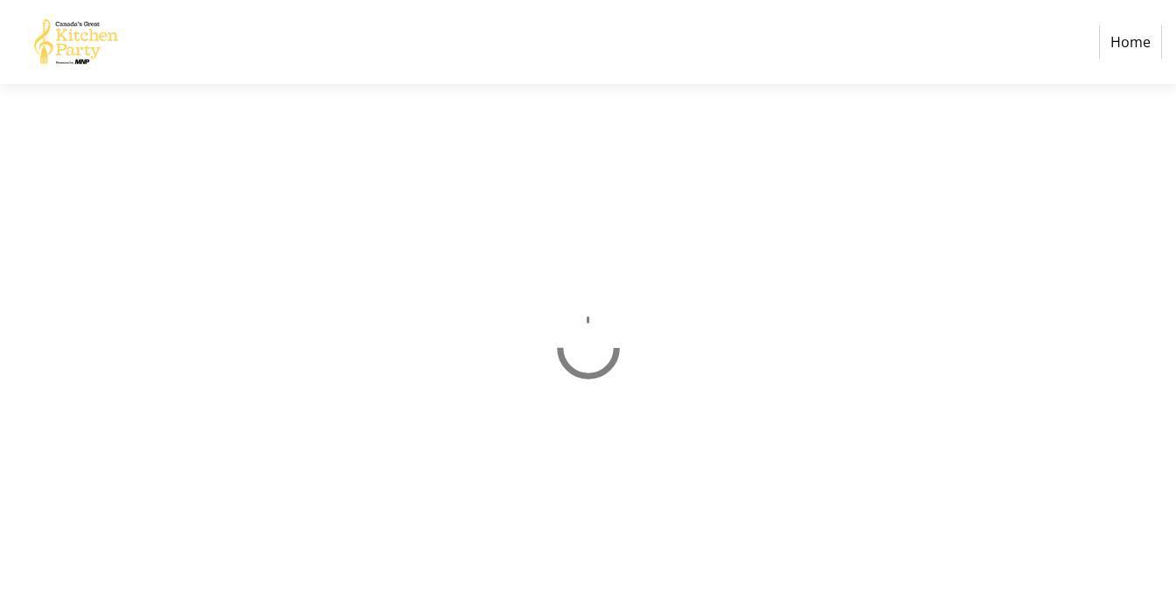
select select "CA"
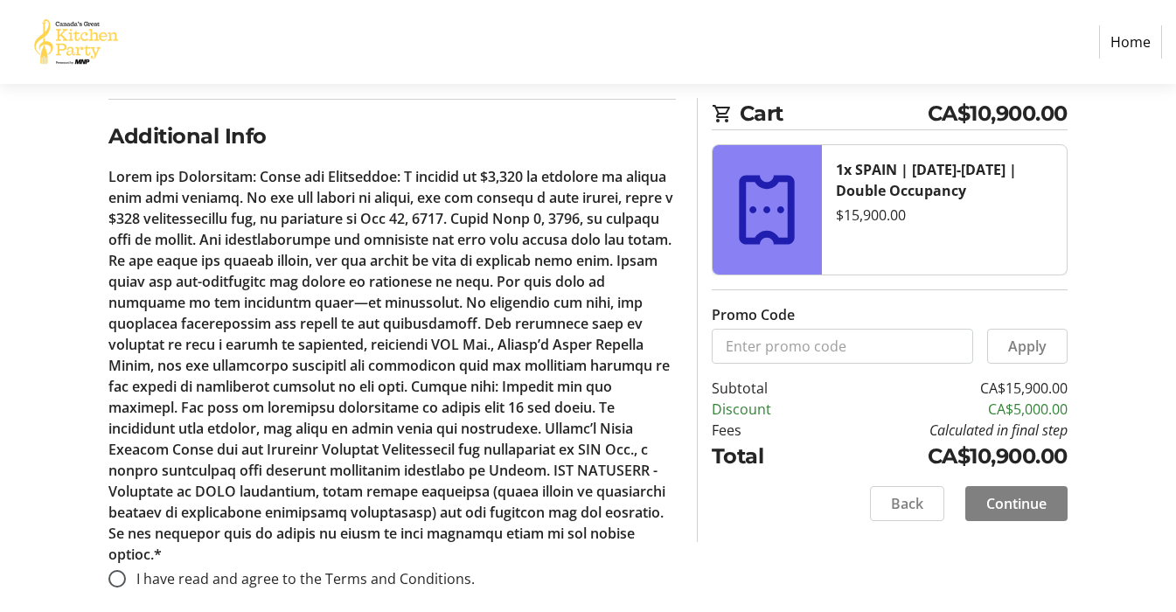
scroll to position [979, 0]
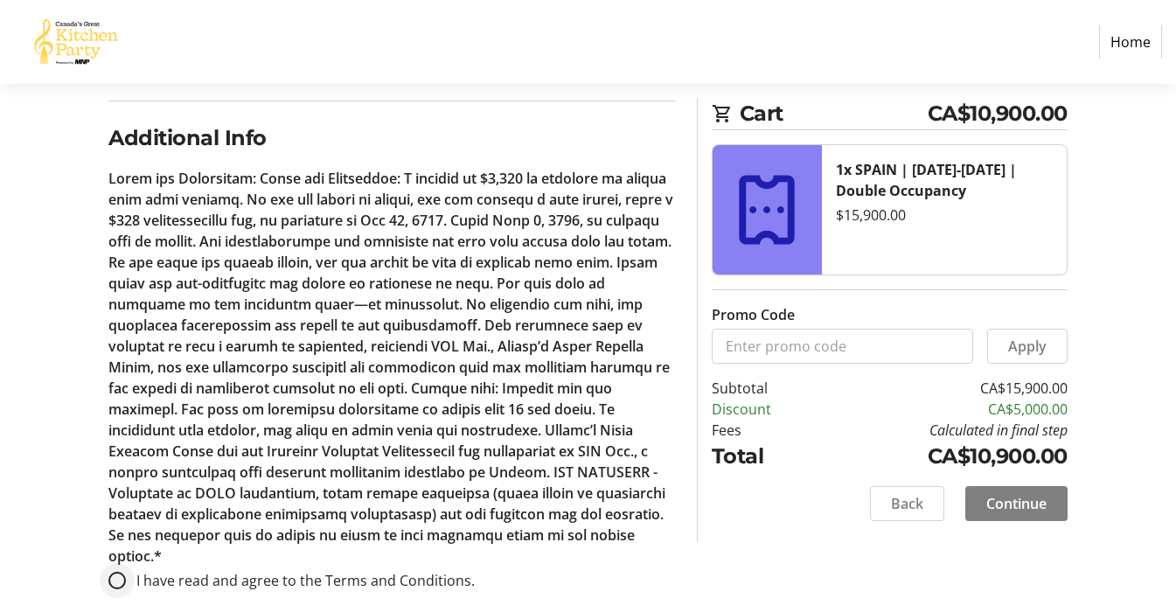
click at [127, 560] on div at bounding box center [117, 581] width 42 height 42
radio input "true"
click at [1015, 500] on span "Continue" at bounding box center [1016, 503] width 60 height 21
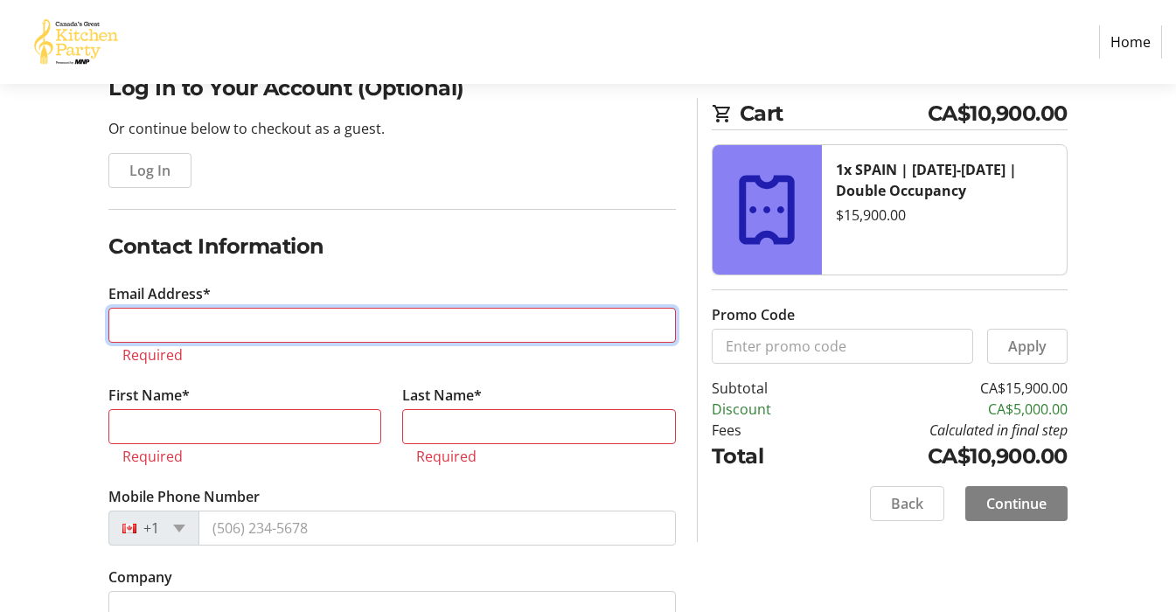
scroll to position [157, 0]
type input "kirzinger"
type input "[EMAIL_ADDRESS][PERSON_NAME][DOMAIN_NAME]"
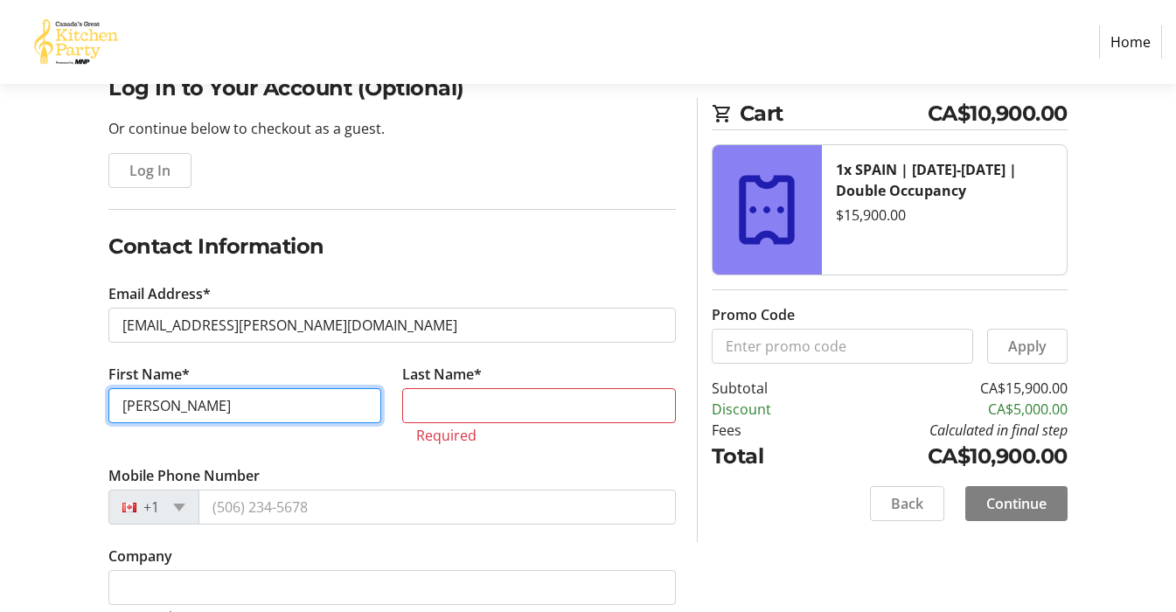
type input "[PERSON_NAME]"
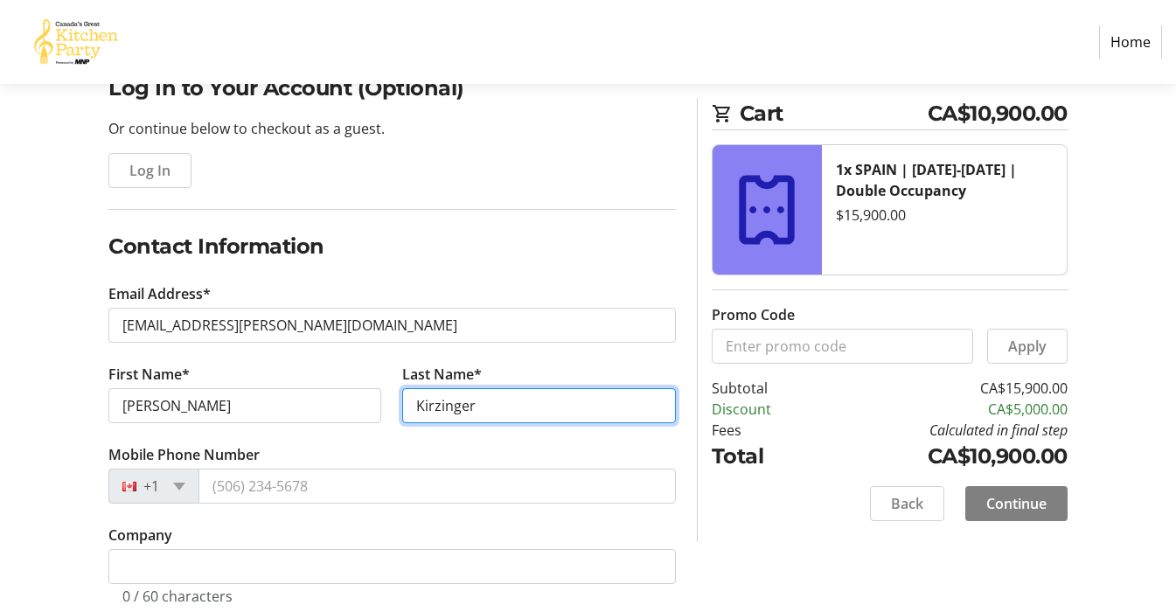
type input "Kirzinger"
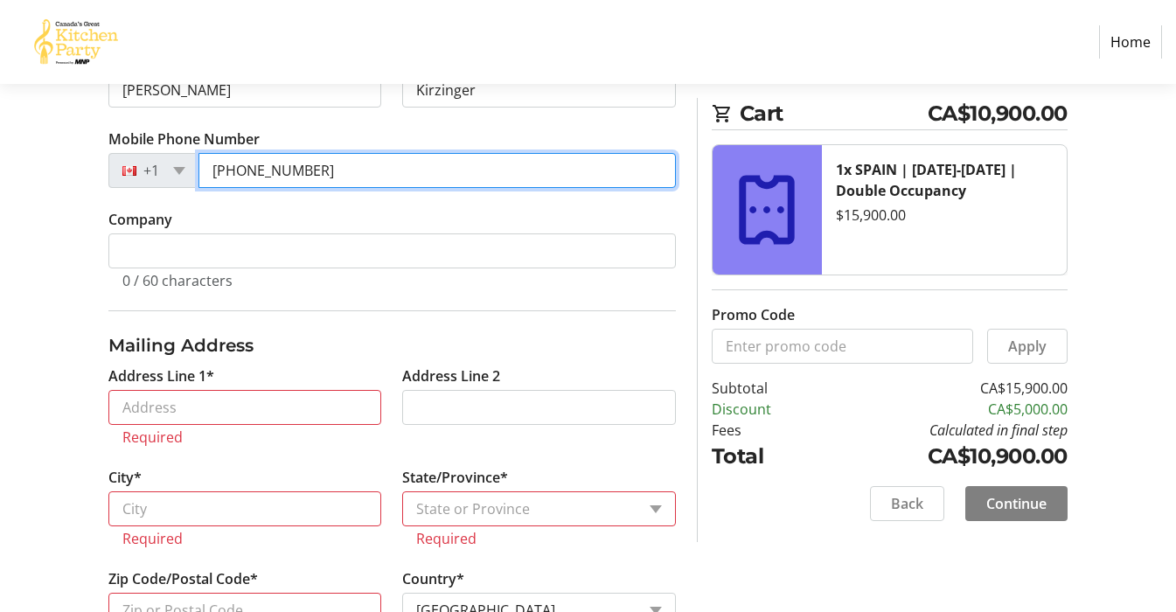
scroll to position [473, 0]
type input "[PHONE_NUMBER]"
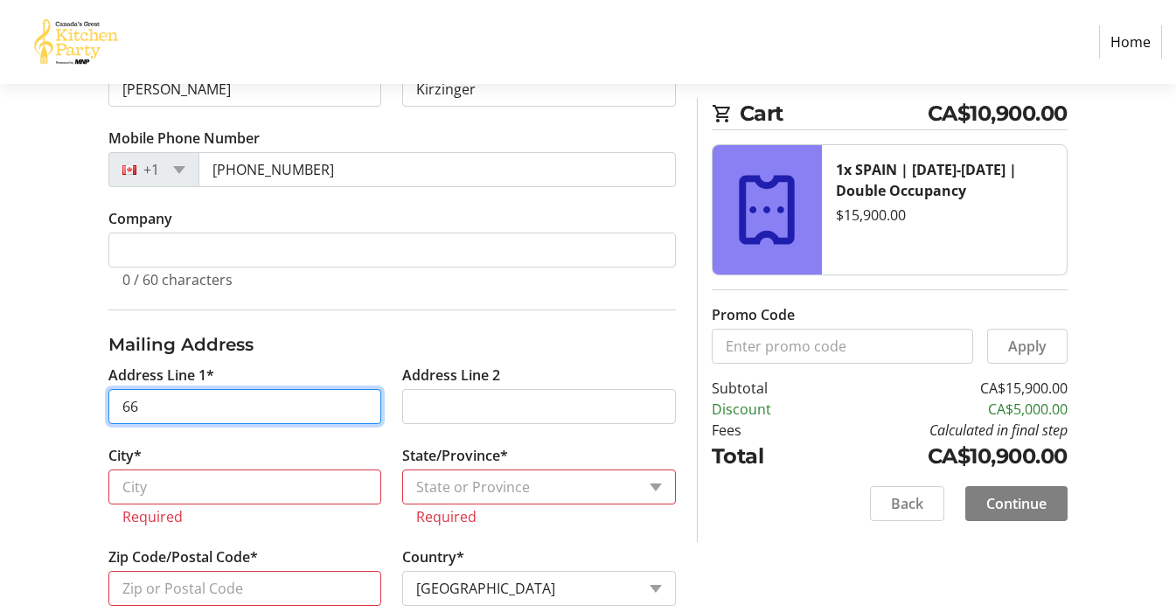
type input "661"
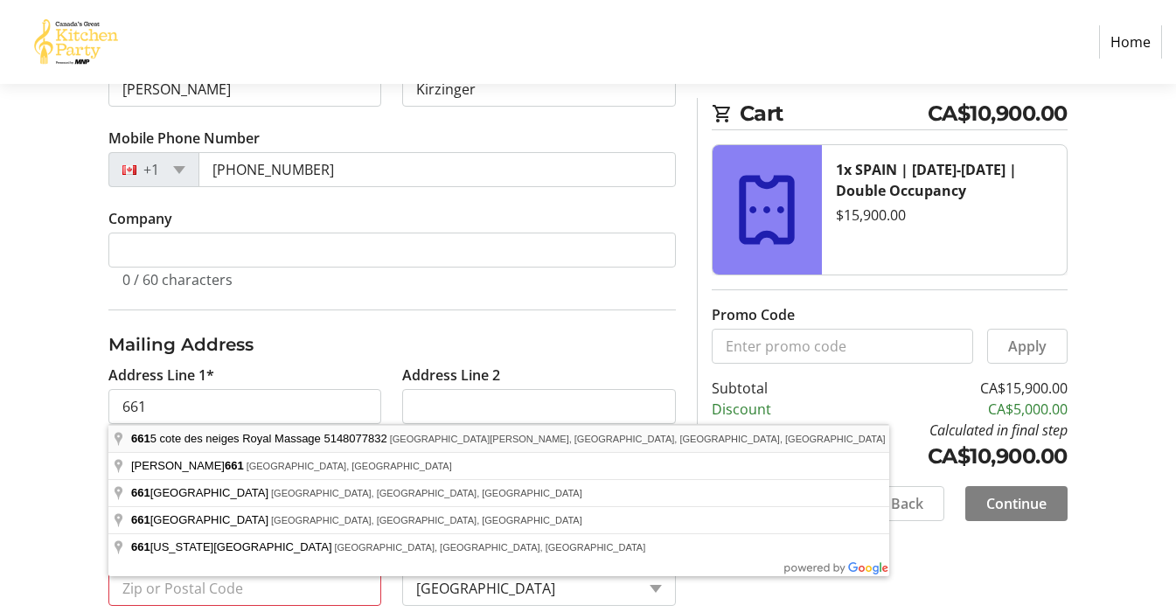
type input "6615 cote des neiges Royal Massage 5148077832, [GEOGRAPHIC_DATA][PERSON_NAME], …"
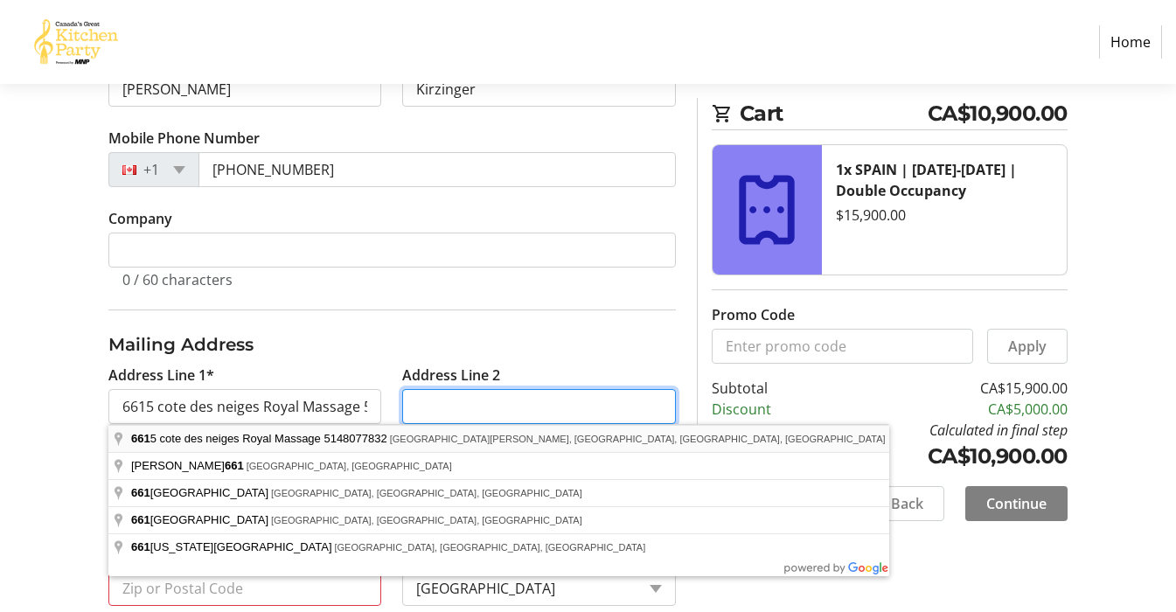
type input "[GEOGRAPHIC_DATA]"
type input "Victoria"
select select "BC"
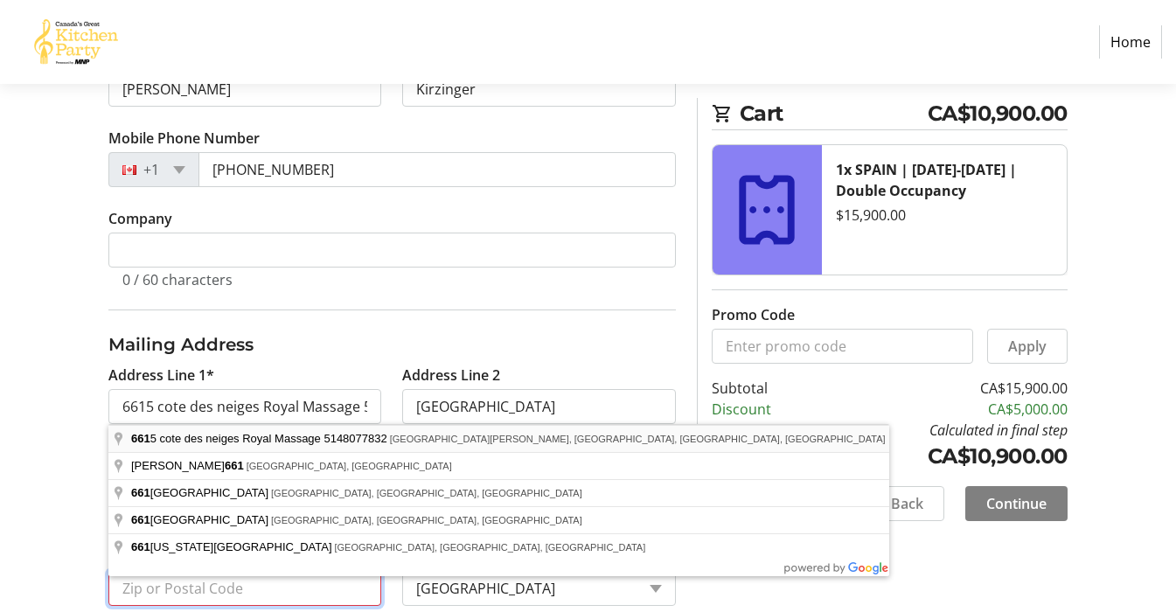
type input "V8S 5C6"
type input "[STREET_ADDRESS][PERSON_NAME]"
type input "[GEOGRAPHIC_DATA]"
select select "QC"
type input "V8S 5C6"
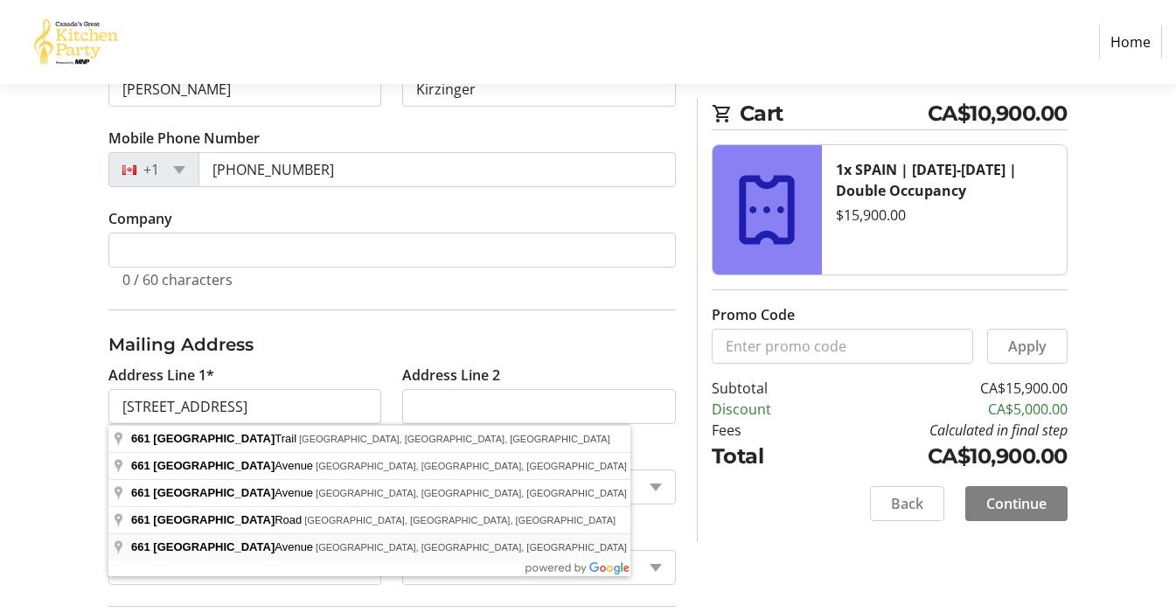
type input "[STREET_ADDRESS]"
type input "Victoria"
select select "BC"
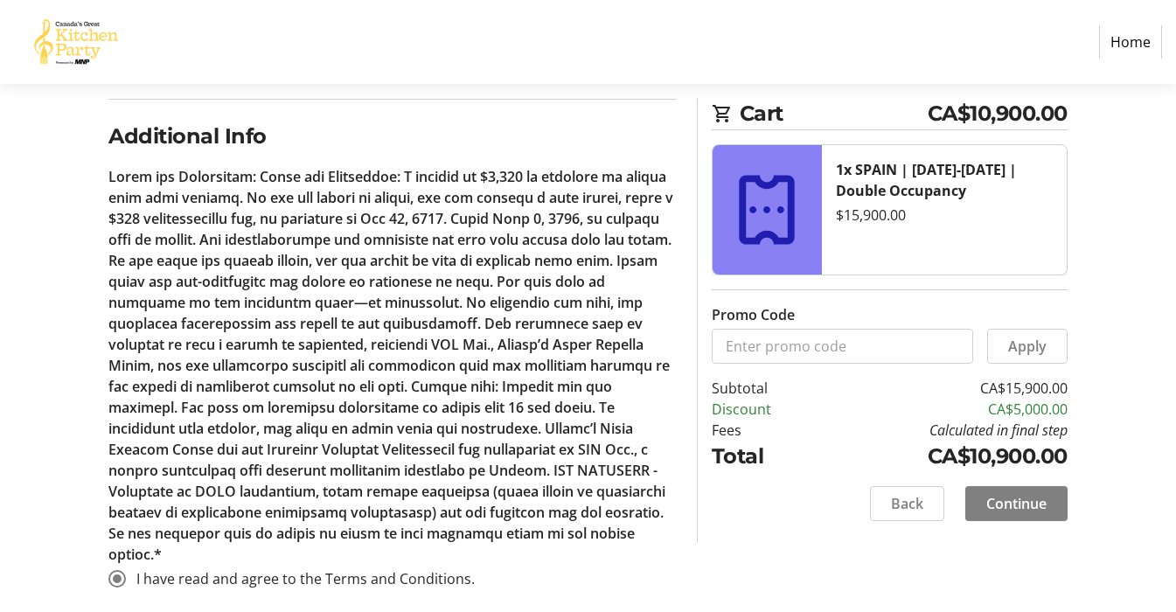
scroll to position [979, 0]
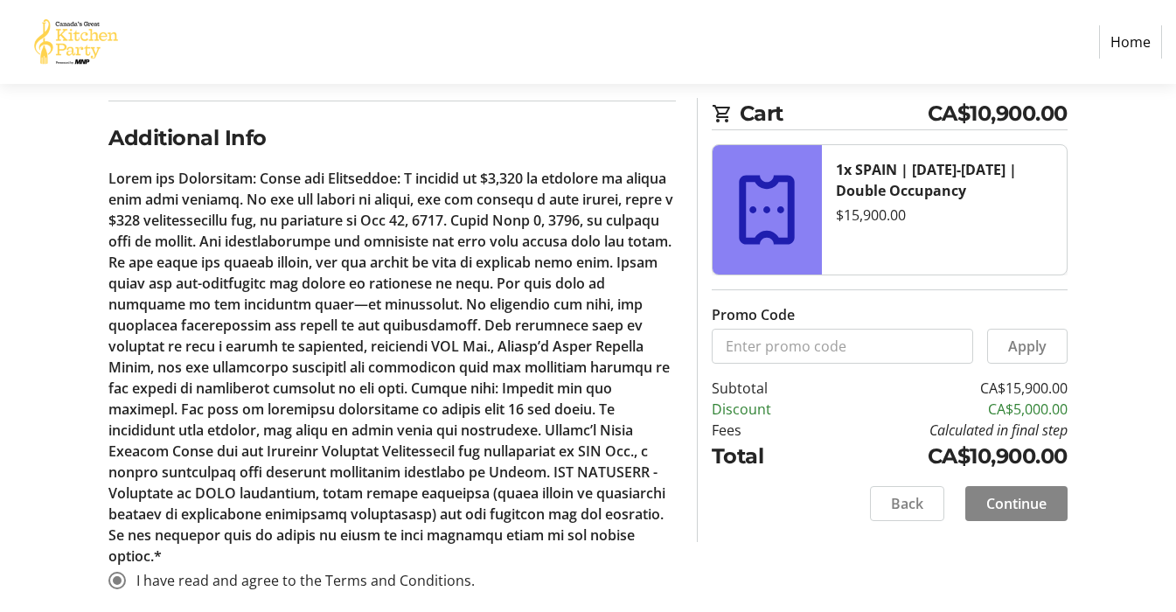
click at [1004, 502] on span "Continue" at bounding box center [1016, 503] width 60 height 21
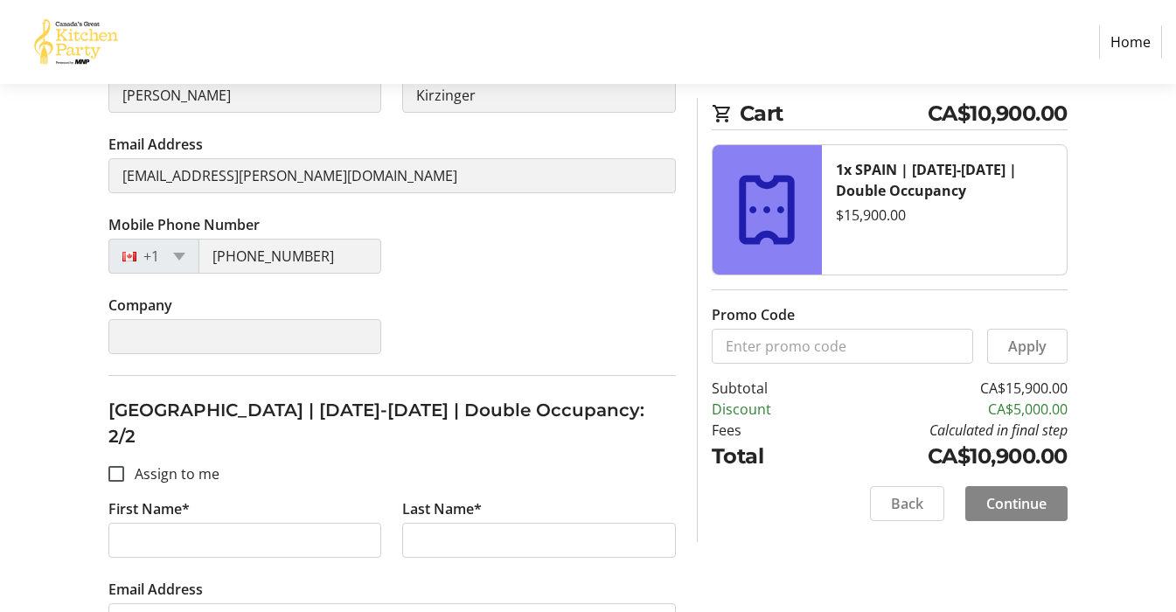
scroll to position [436, 0]
